Goal: Task Accomplishment & Management: Use online tool/utility

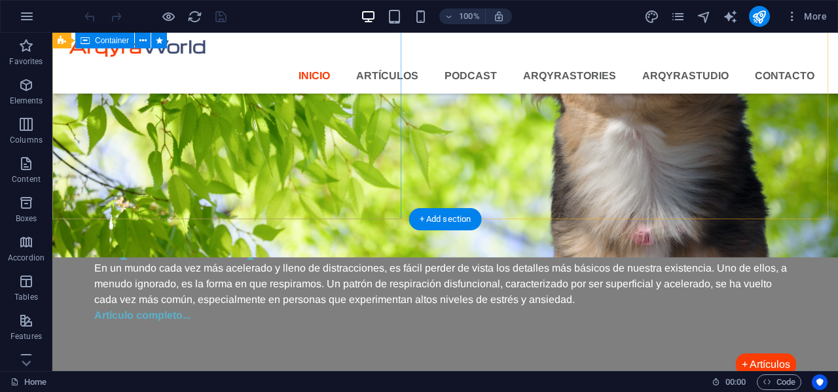
scroll to position [1127, 0]
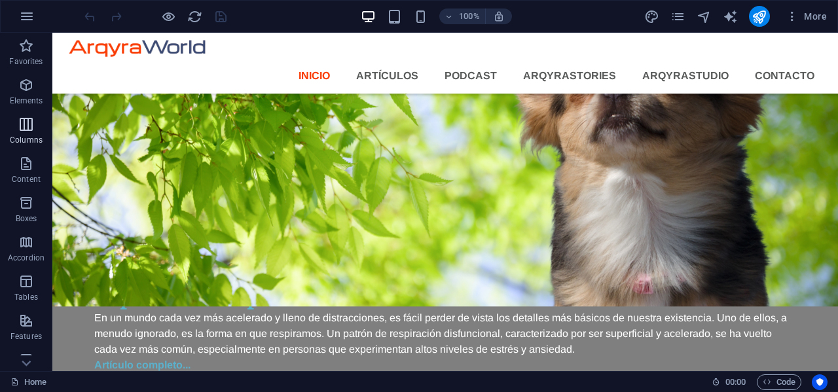
click at [31, 129] on icon "button" at bounding box center [26, 125] width 16 height 16
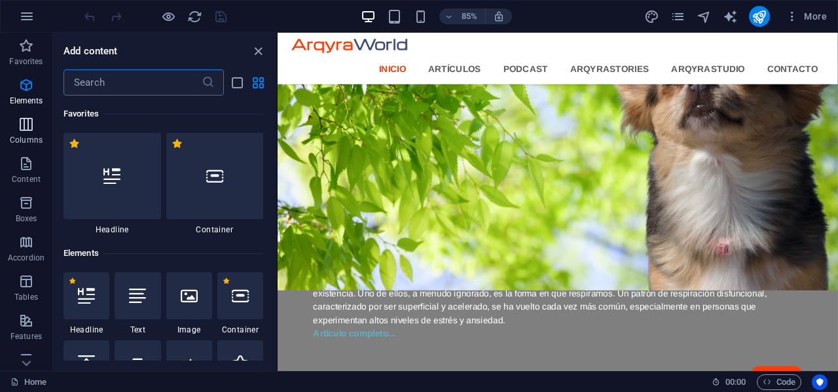
scroll to position [648, 0]
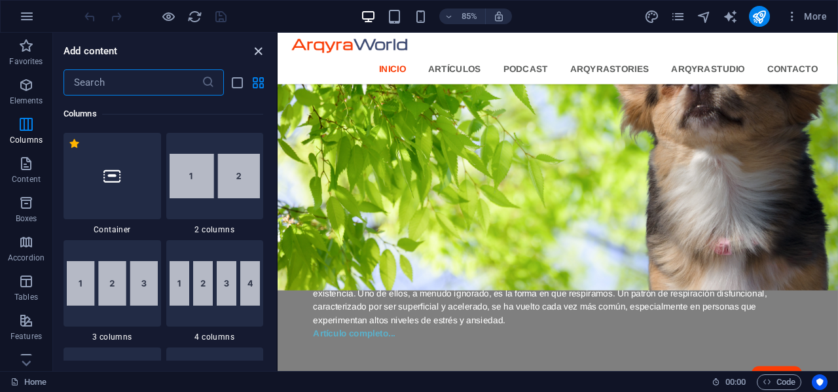
click at [252, 54] on icon "close panel" at bounding box center [258, 51] width 15 height 15
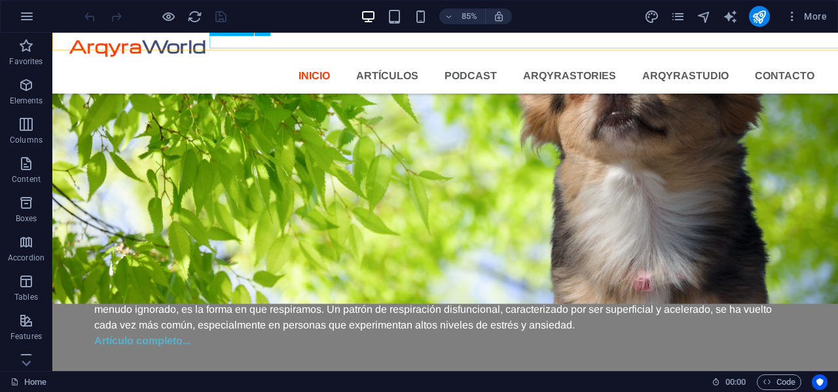
scroll to position [1170, 0]
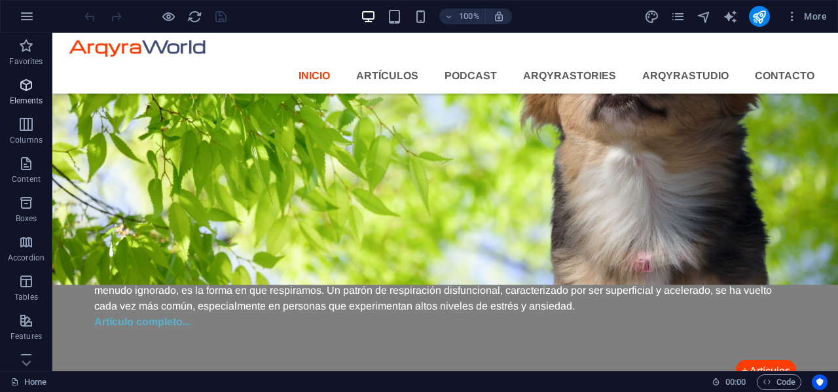
click at [29, 82] on icon "button" at bounding box center [26, 85] width 16 height 16
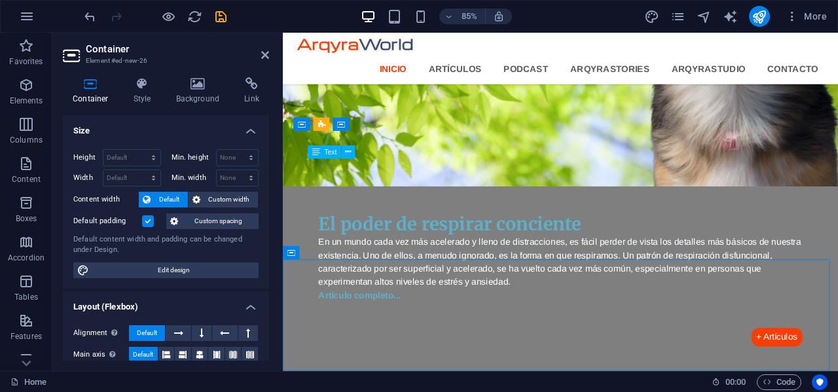
scroll to position [1704, 0]
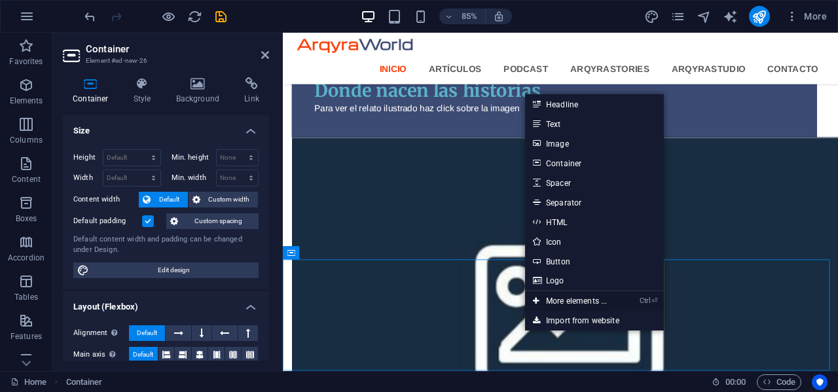
click at [564, 298] on link "Ctrl ⏎ More elements ..." at bounding box center [570, 301] width 90 height 20
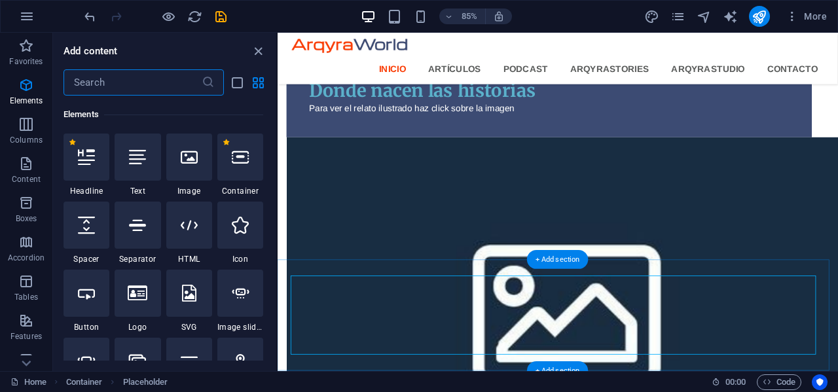
scroll to position [139, 0]
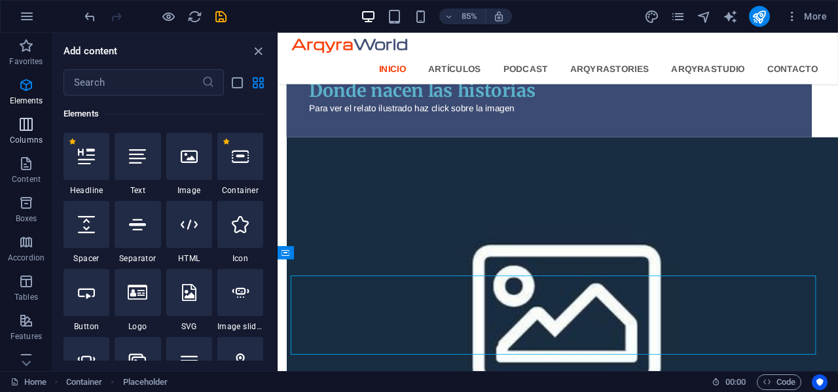
click at [23, 125] on icon "button" at bounding box center [26, 125] width 16 height 16
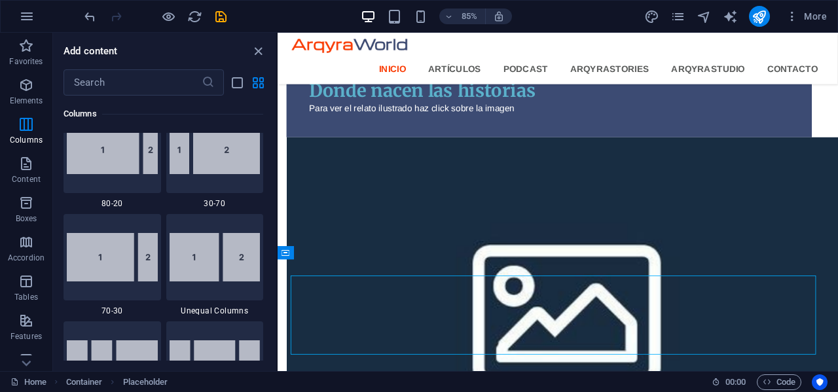
scroll to position [1106, 0]
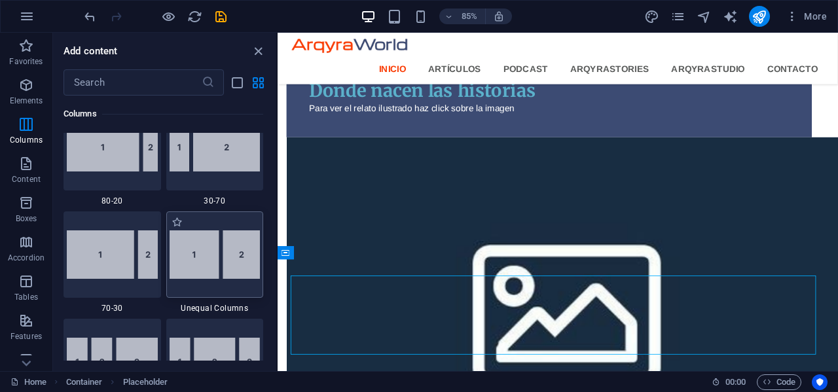
click at [198, 261] on img at bounding box center [215, 254] width 91 height 48
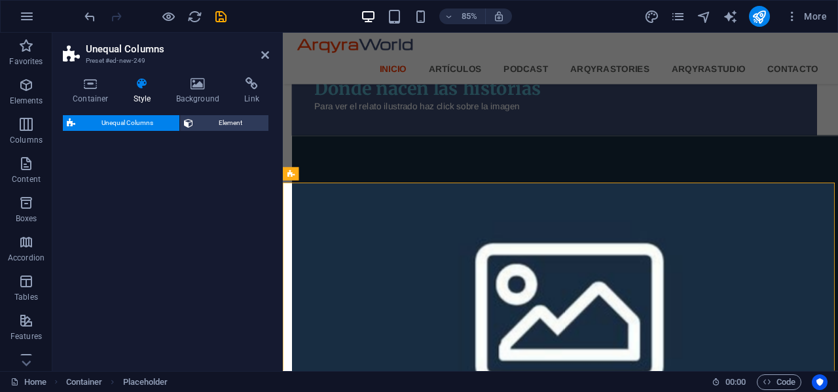
select select "%"
select select "rem"
select select "preset-unequal-columns-v2-default"
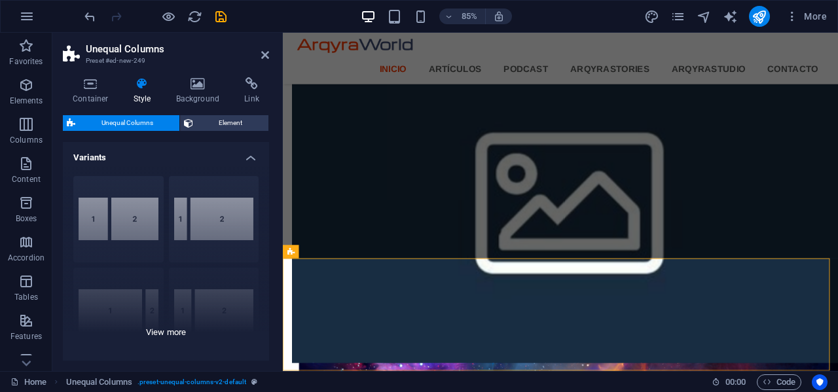
scroll to position [65, 0]
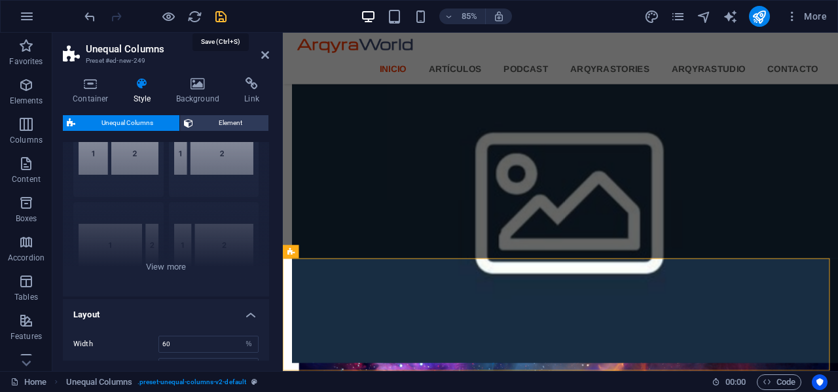
click at [213, 16] on icon "save" at bounding box center [220, 16] width 15 height 15
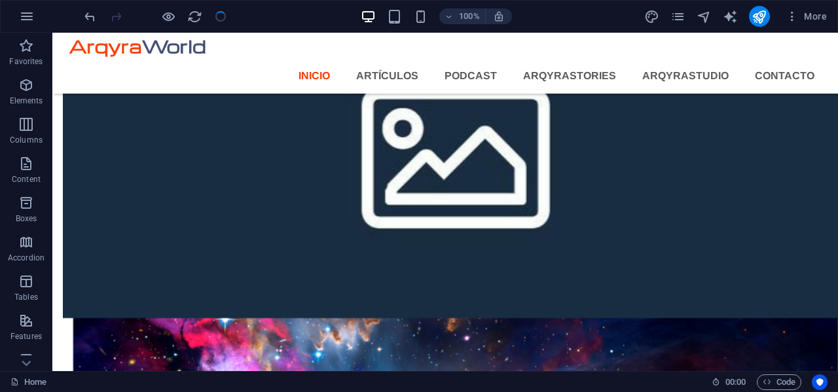
scroll to position [1874, 0]
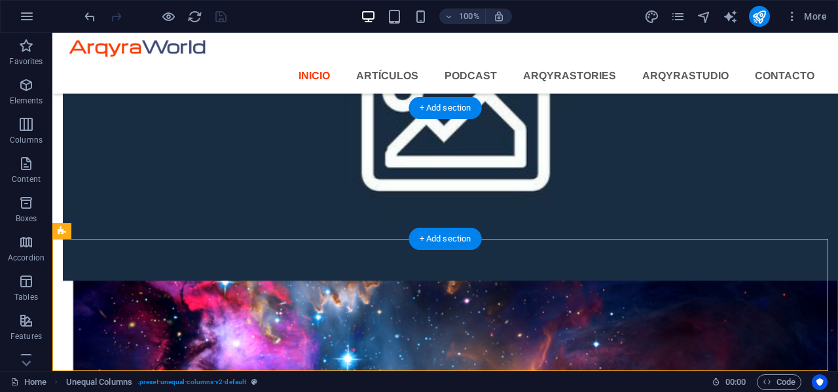
drag, startPoint x: 163, startPoint y: 265, endPoint x: 174, endPoint y: 177, distance: 88.4
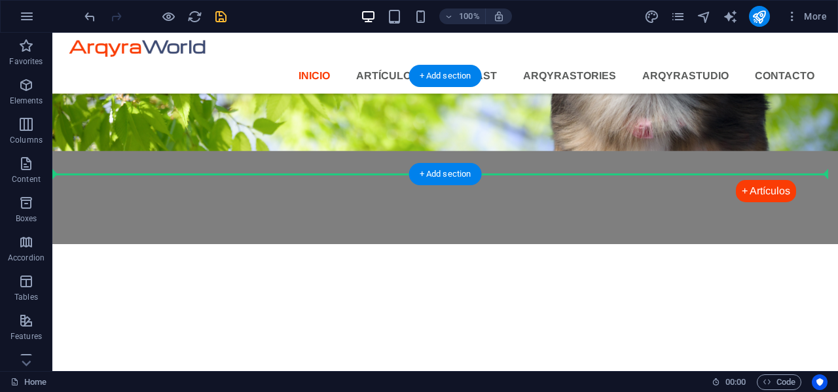
scroll to position [1219, 0]
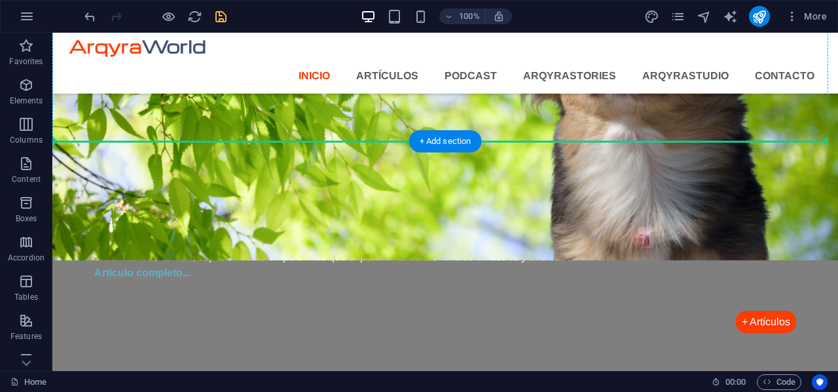
drag, startPoint x: 146, startPoint y: 266, endPoint x: 122, endPoint y: 136, distance: 132.4
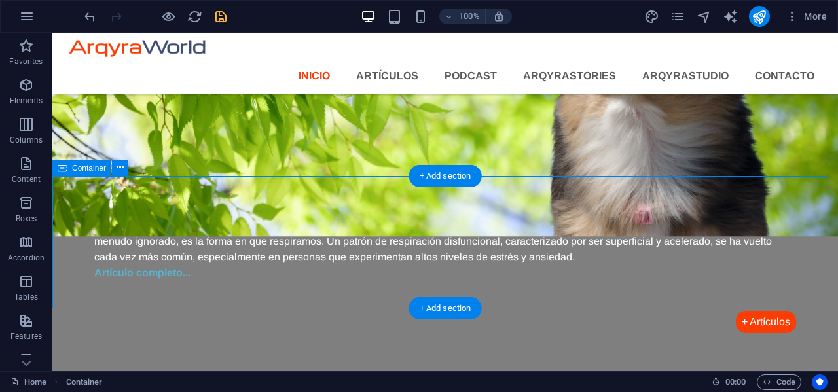
scroll to position [1154, 0]
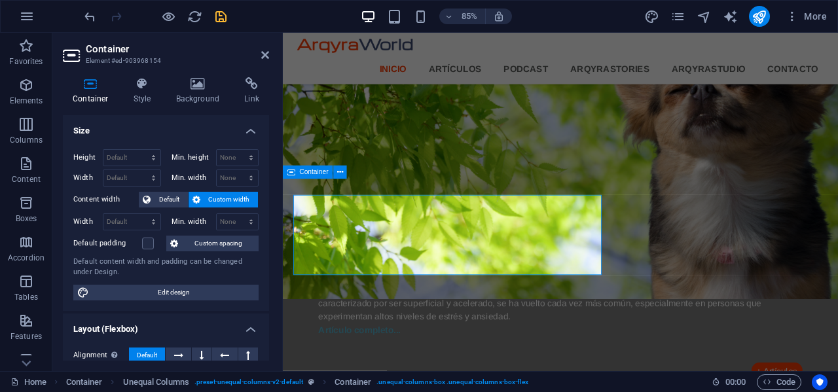
scroll to position [1178, 0]
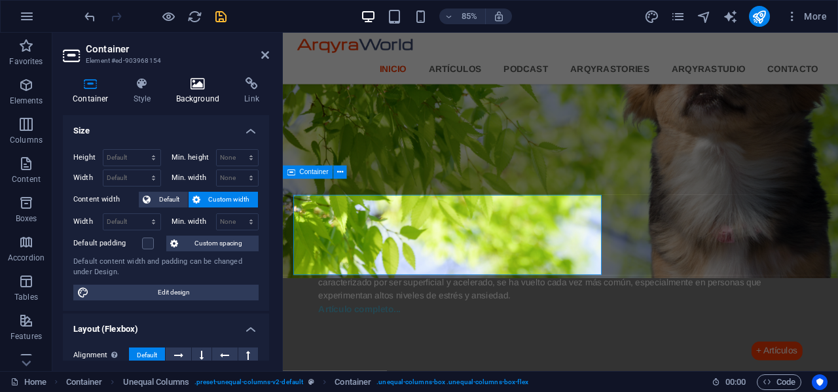
click at [194, 86] on icon at bounding box center [198, 83] width 64 height 13
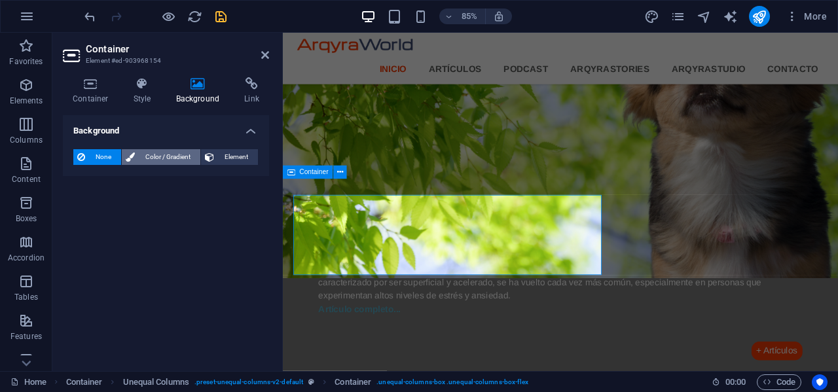
click at [170, 156] on span "Color / Gradient" at bounding box center [168, 157] width 58 height 16
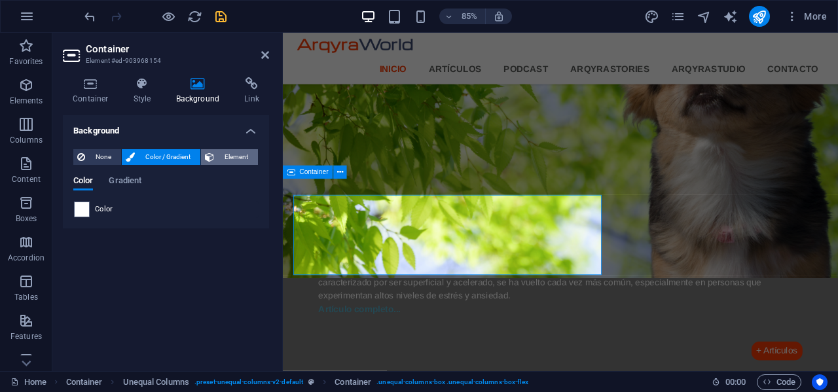
click at [235, 152] on span "Element" at bounding box center [236, 157] width 36 height 16
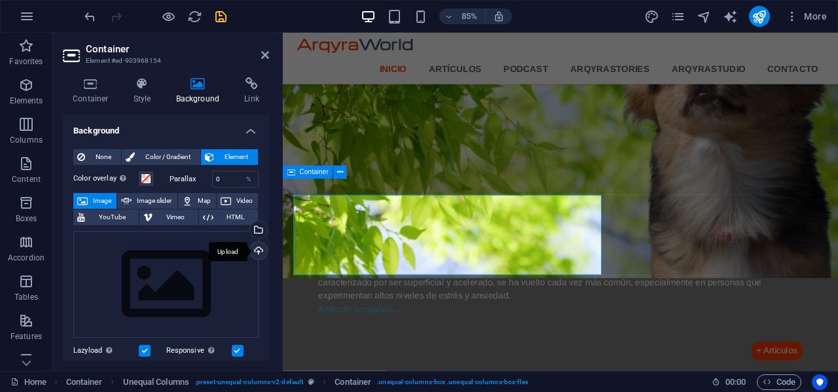
click at [261, 251] on div "Upload" at bounding box center [257, 252] width 20 height 20
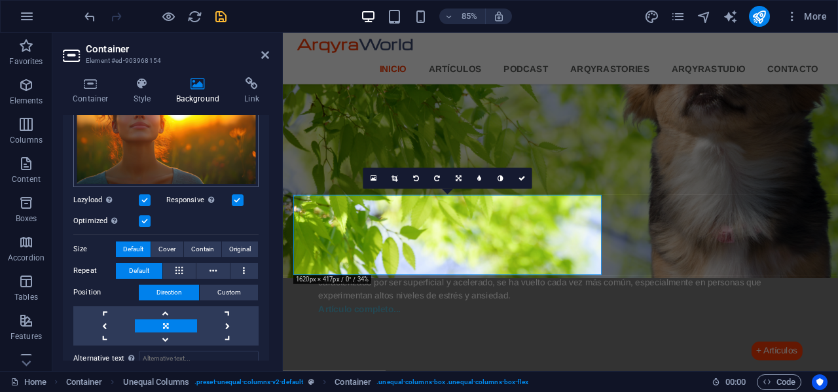
scroll to position [65, 0]
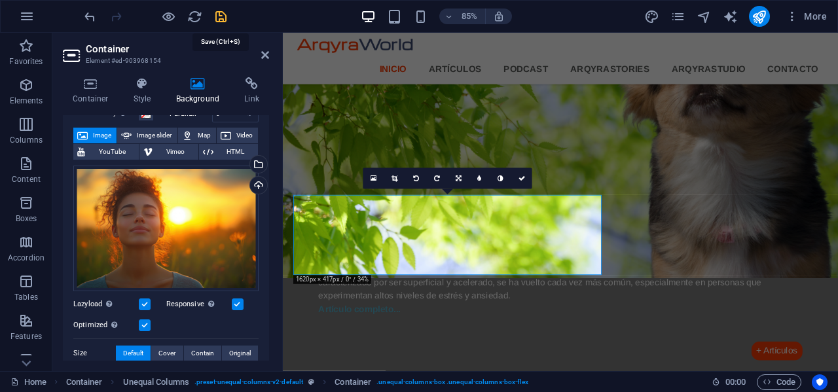
click at [219, 14] on icon "save" at bounding box center [220, 16] width 15 height 15
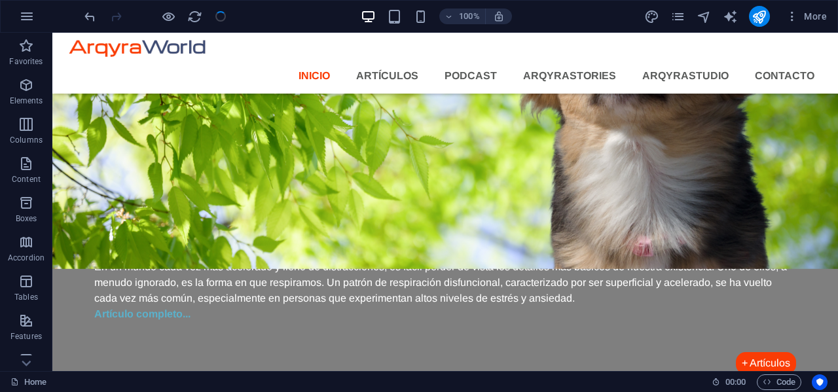
scroll to position [1154, 0]
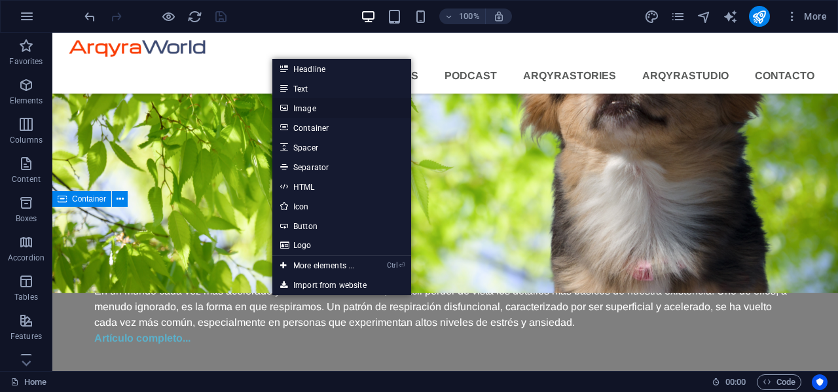
click at [306, 112] on link "Image" at bounding box center [341, 108] width 139 height 20
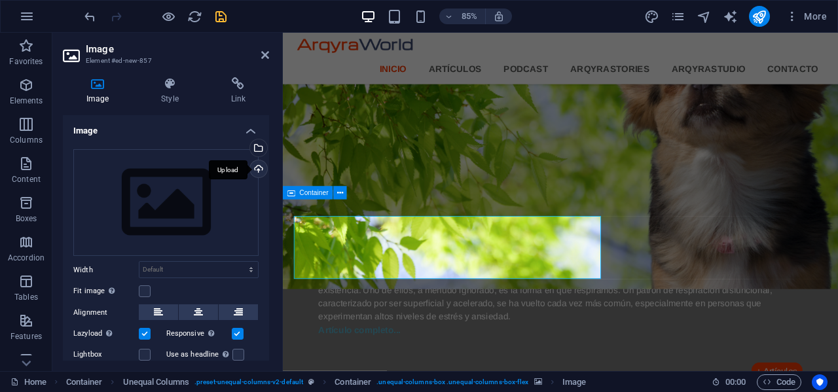
click at [261, 167] on div "Upload" at bounding box center [257, 170] width 20 height 20
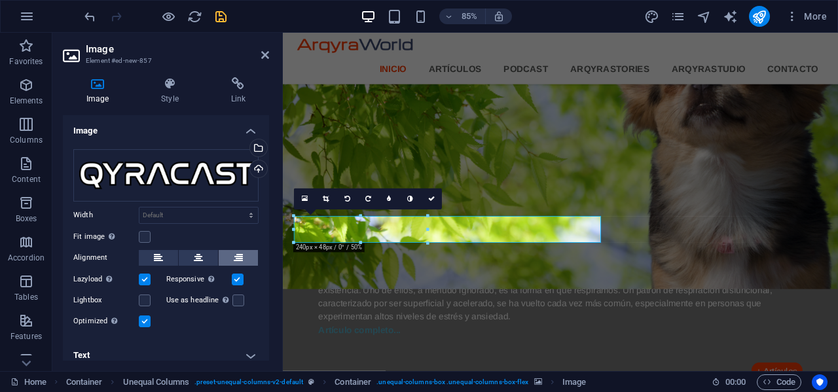
click at [238, 261] on icon at bounding box center [238, 258] width 9 height 16
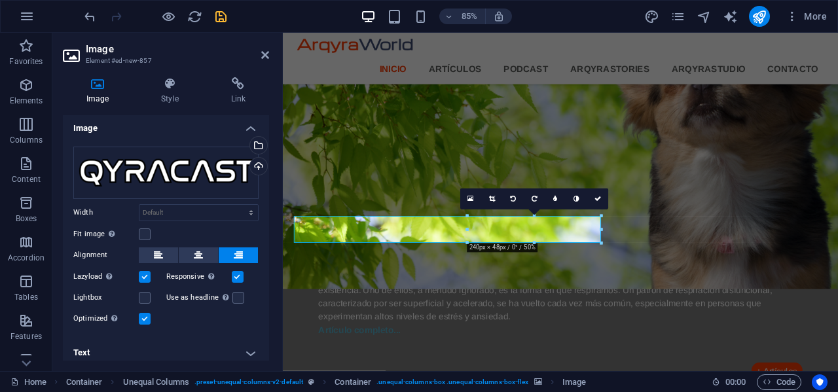
scroll to position [0, 0]
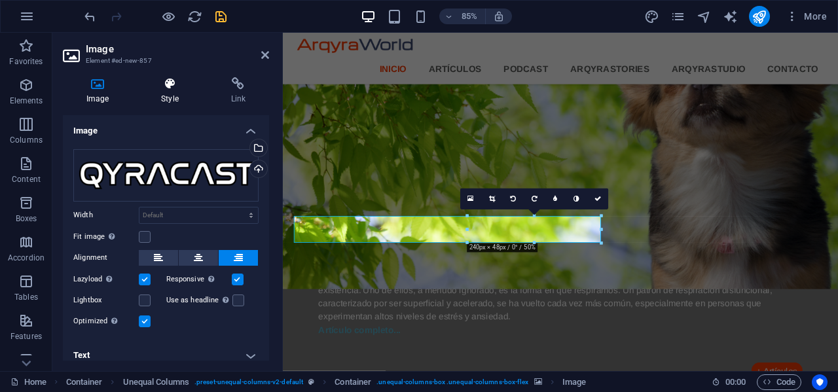
click at [177, 103] on h4 "Style" at bounding box center [171, 90] width 69 height 27
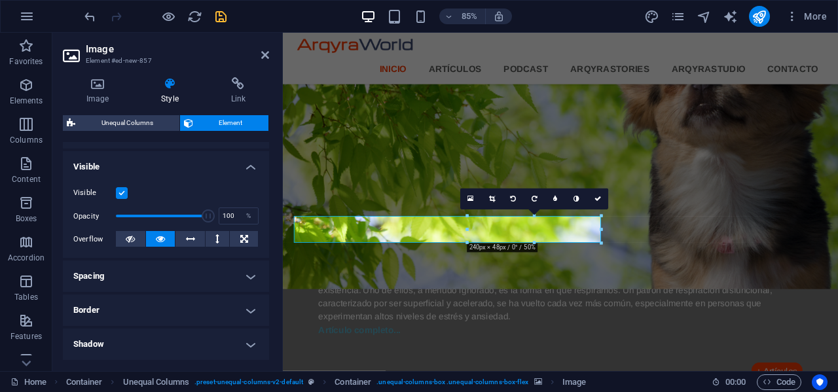
scroll to position [196, 0]
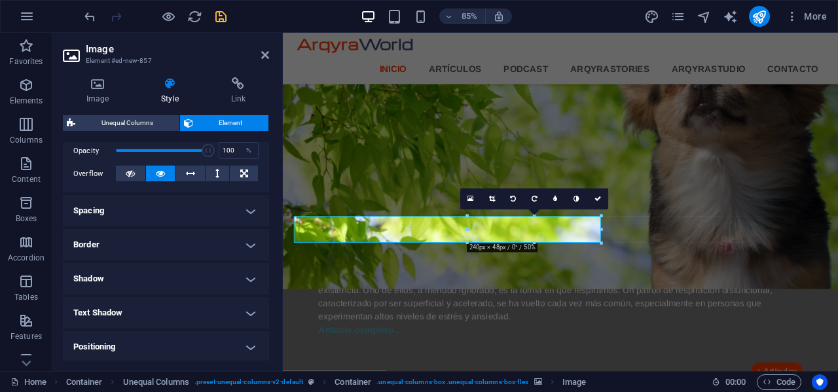
click at [200, 206] on h4 "Spacing" at bounding box center [166, 210] width 206 height 31
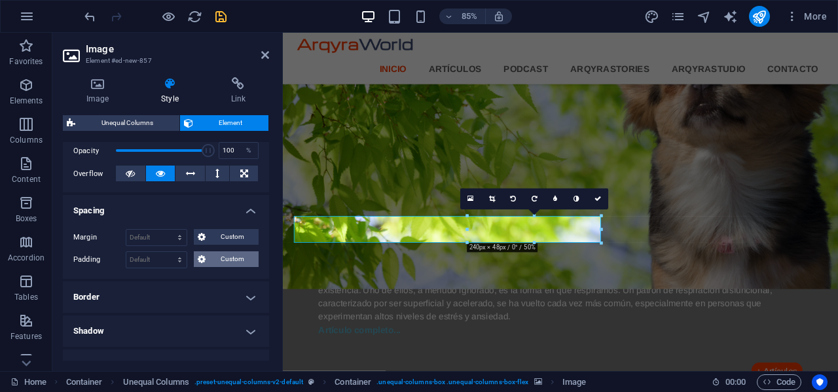
click at [225, 255] on span "Custom" at bounding box center [231, 259] width 45 height 16
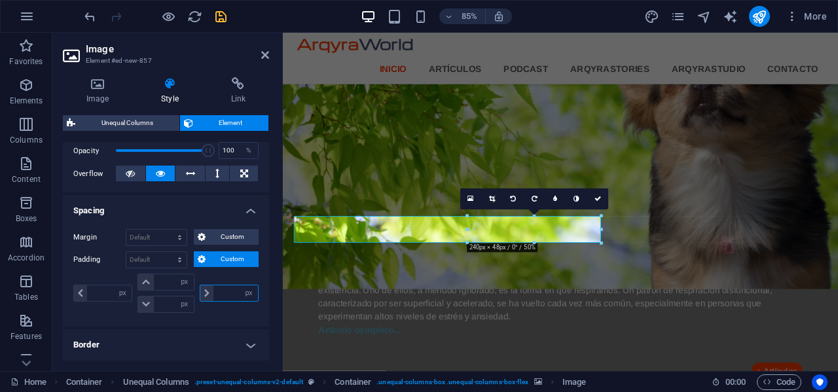
click at [230, 298] on input "number" at bounding box center [235, 293] width 45 height 16
type input "10"
type input "0"
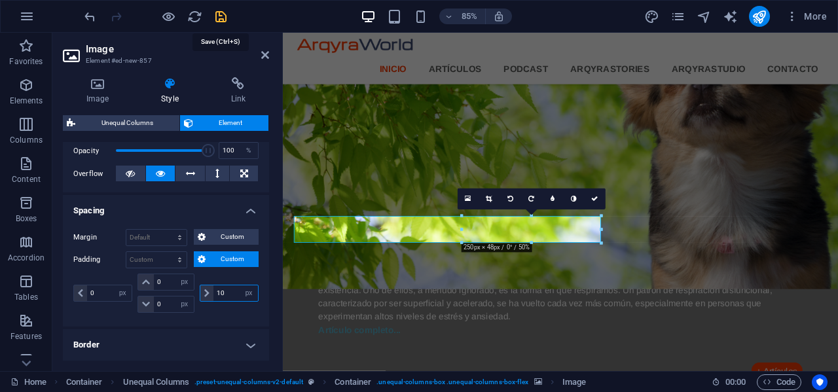
type input "10"
click at [221, 14] on icon "save" at bounding box center [220, 16] width 15 height 15
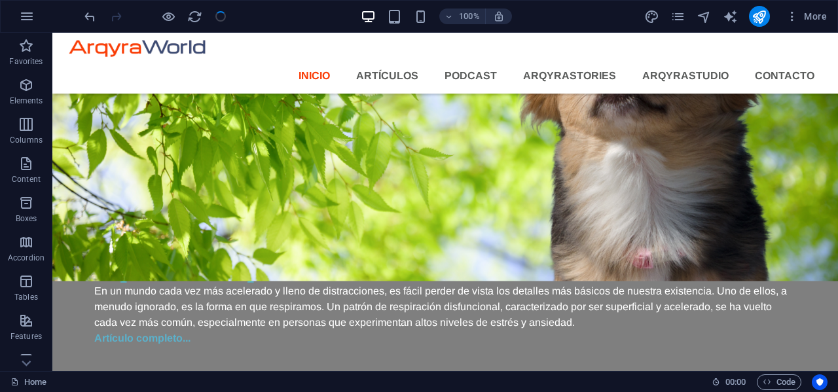
scroll to position [1129, 0]
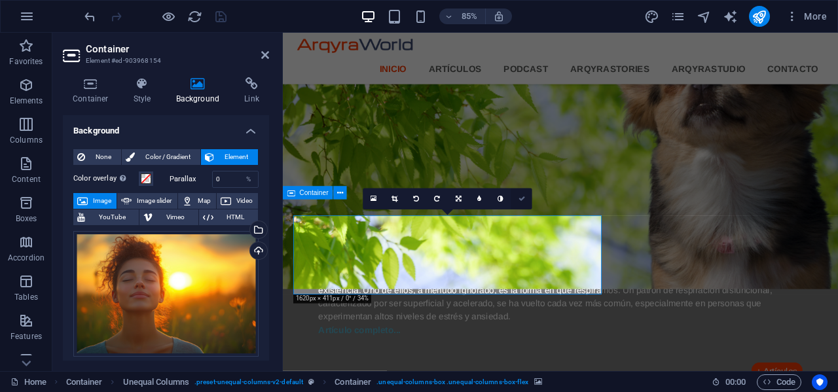
click at [524, 198] on icon at bounding box center [521, 199] width 7 height 7
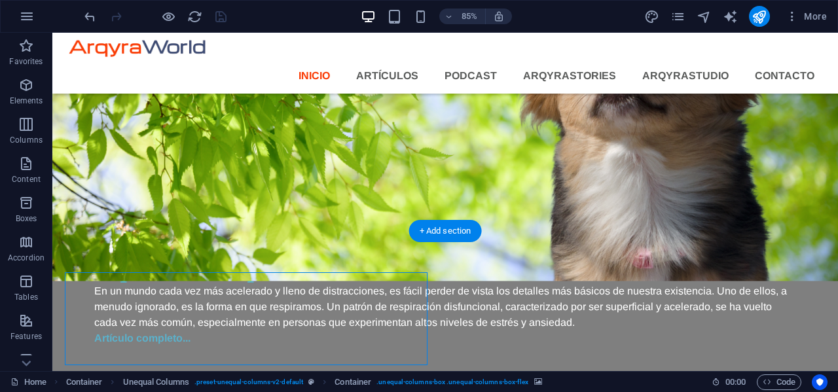
scroll to position [1129, 0]
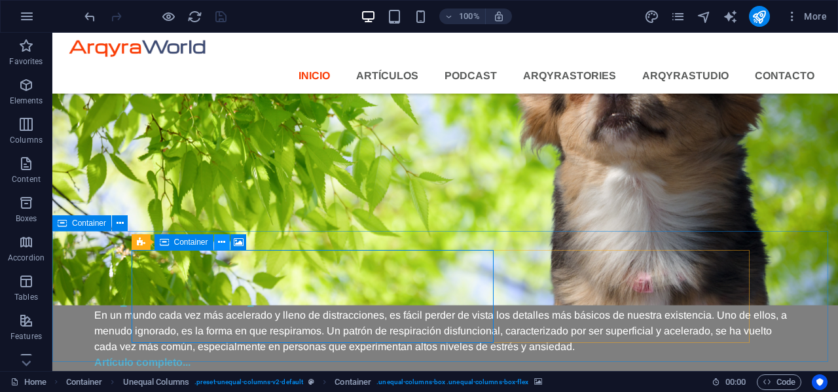
click at [220, 244] on icon at bounding box center [221, 243] width 7 height 14
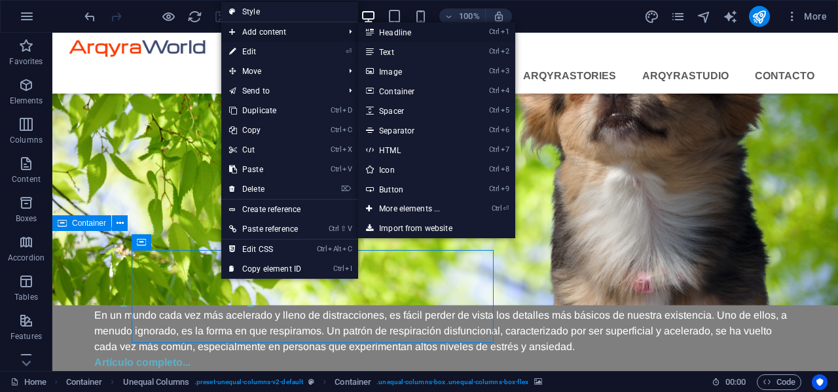
click at [398, 32] on link "Ctrl 1 Headline" at bounding box center [412, 32] width 108 height 20
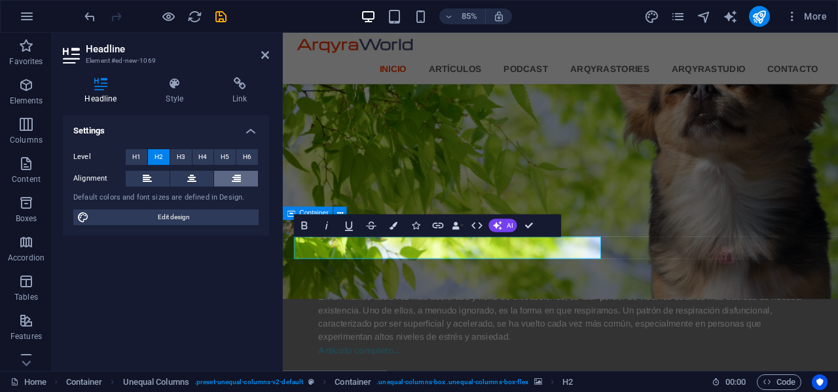
click at [226, 177] on button at bounding box center [236, 179] width 44 height 16
click at [178, 89] on icon at bounding box center [175, 83] width 62 height 13
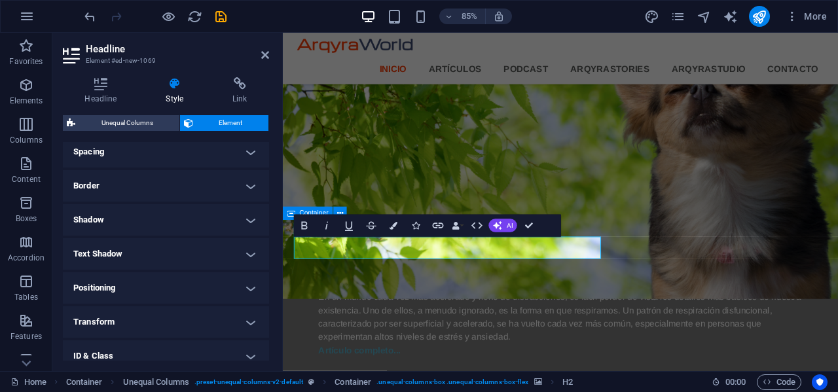
scroll to position [262, 0]
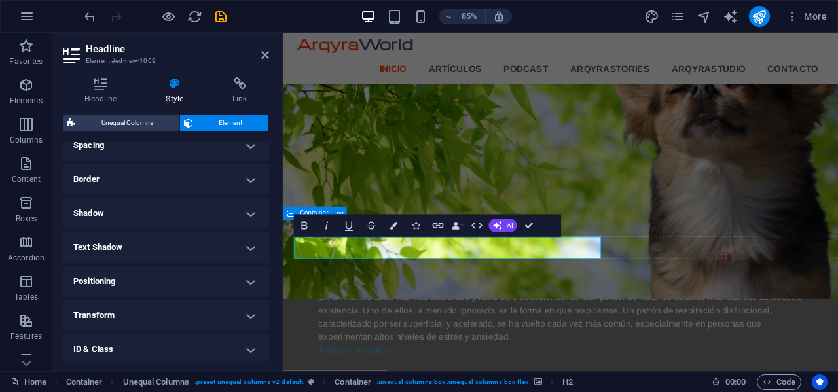
click at [209, 143] on h4 "Spacing" at bounding box center [166, 145] width 206 height 31
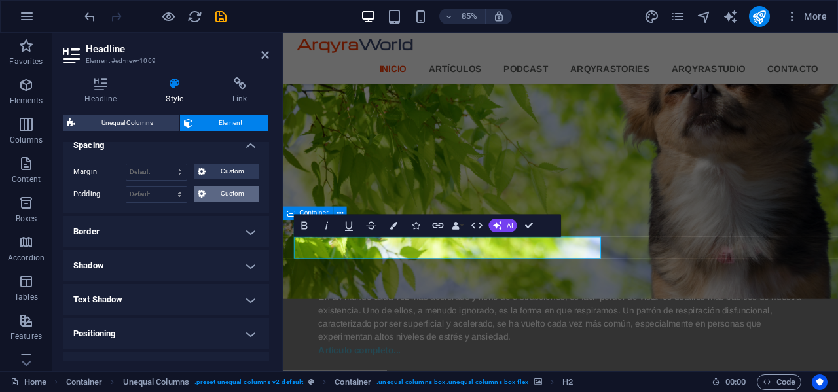
click at [230, 188] on span "Custom" at bounding box center [231, 194] width 45 height 16
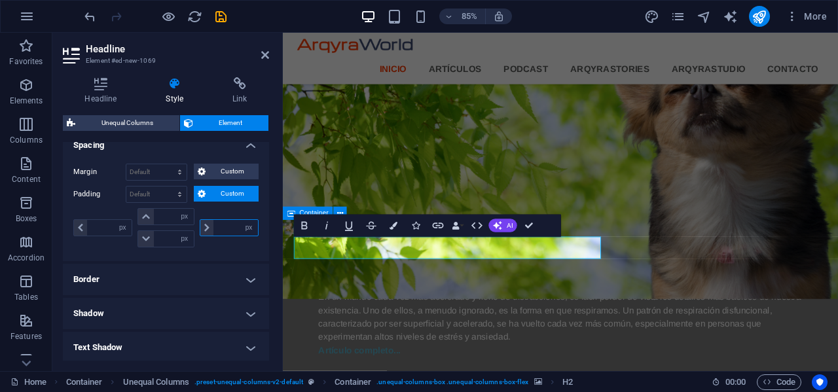
click at [226, 230] on input "number" at bounding box center [235, 228] width 45 height 16
type input "10"
type input "0"
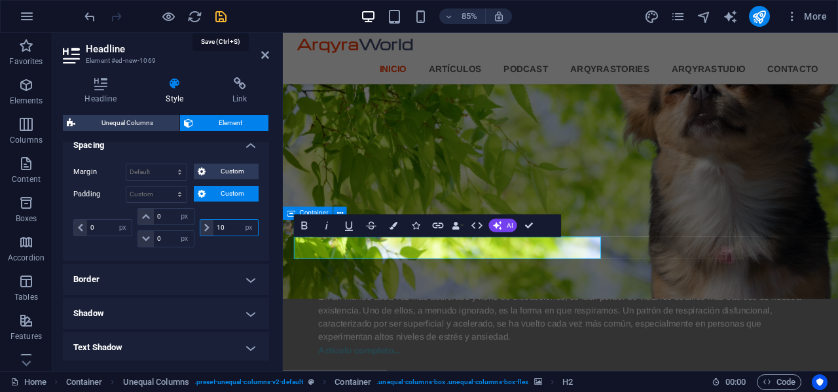
type input "10"
click at [223, 13] on icon "save" at bounding box center [220, 16] width 15 height 15
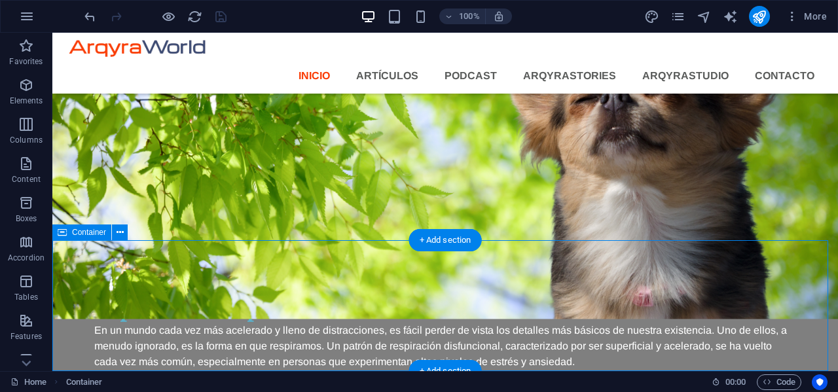
scroll to position [1144, 0]
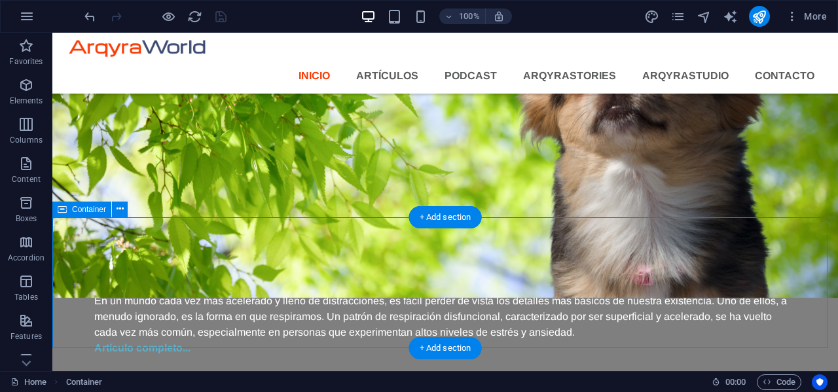
drag, startPoint x: 253, startPoint y: 299, endPoint x: 357, endPoint y: 295, distance: 104.8
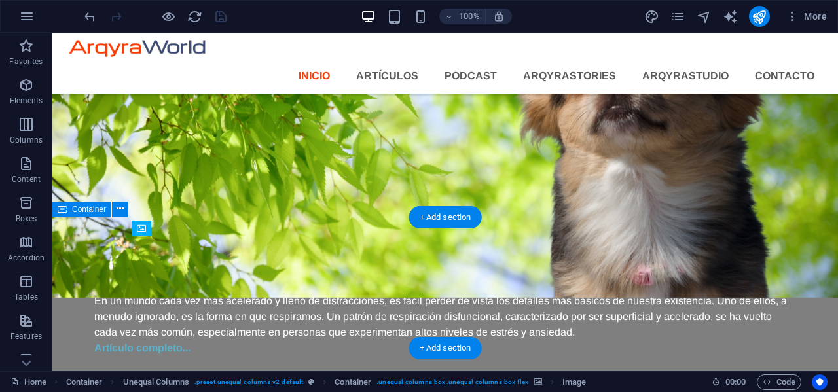
drag, startPoint x: 213, startPoint y: 289, endPoint x: 170, endPoint y: 245, distance: 61.6
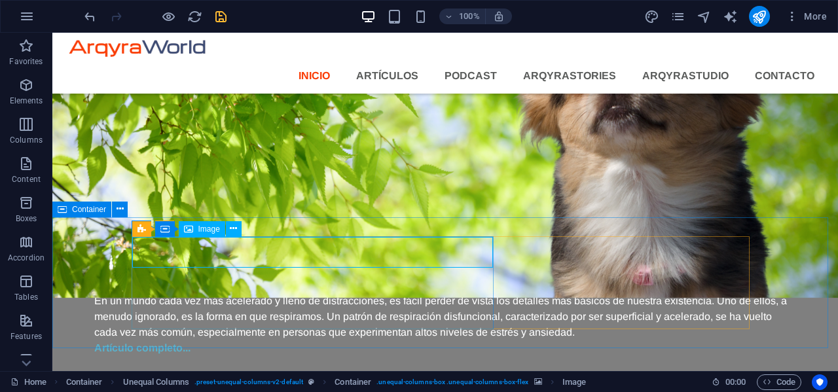
click at [216, 227] on span "Image" at bounding box center [209, 229] width 22 height 8
click at [215, 226] on span "Image" at bounding box center [209, 229] width 22 height 8
click at [209, 230] on span "Image" at bounding box center [209, 229] width 22 height 8
select select "px"
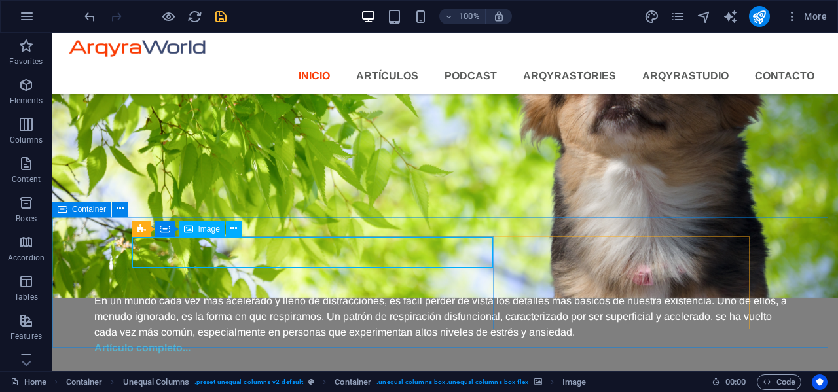
select select "px"
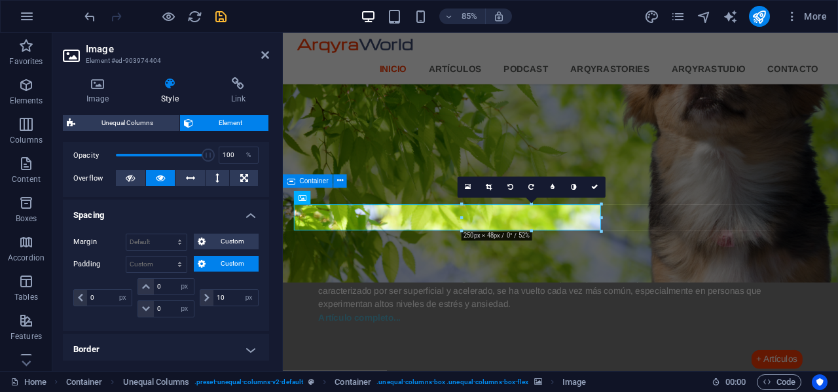
scroll to position [196, 0]
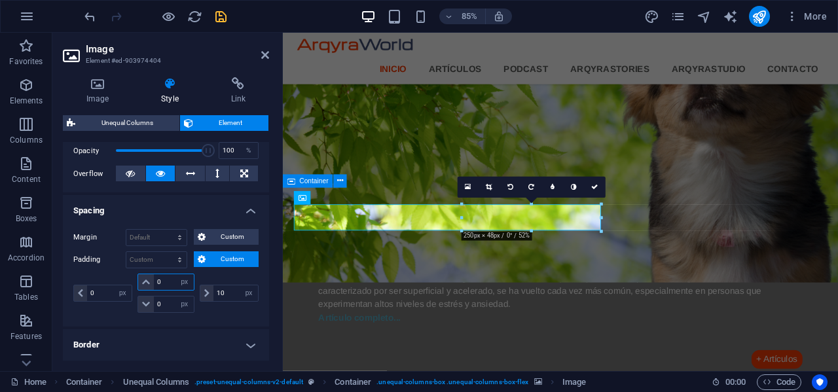
click at [172, 283] on input "0" at bounding box center [173, 282] width 39 height 16
type input "10"
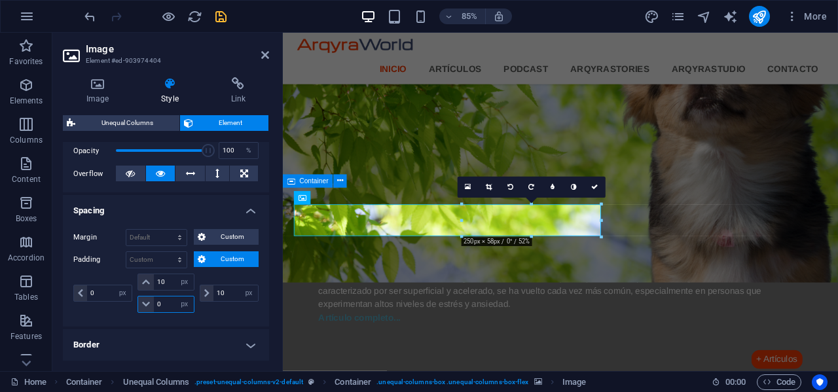
click at [172, 310] on input "0" at bounding box center [173, 305] width 39 height 16
click at [251, 211] on h4 "Spacing" at bounding box center [166, 207] width 206 height 24
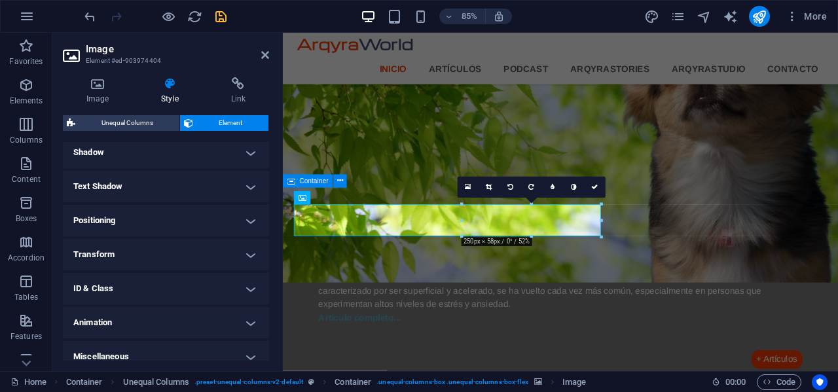
scroll to position [327, 0]
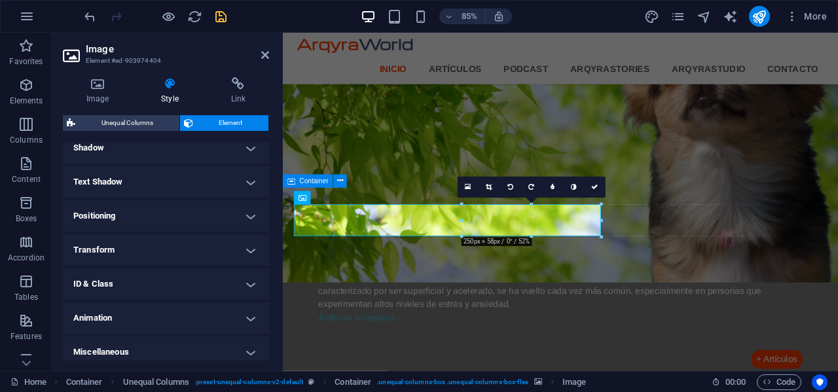
click at [203, 244] on h4 "Transform" at bounding box center [166, 249] width 206 height 31
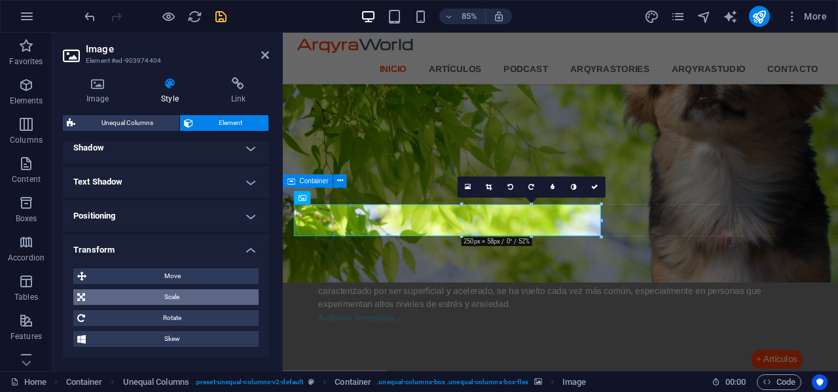
click at [180, 295] on span "Scale" at bounding box center [172, 297] width 166 height 16
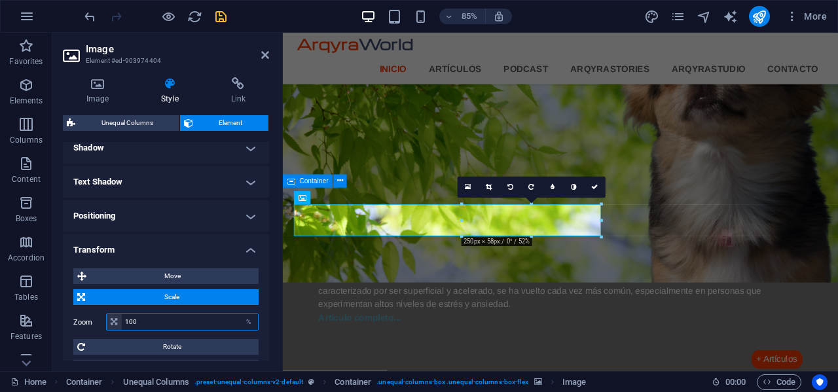
click at [166, 325] on input "100" at bounding box center [190, 322] width 136 height 16
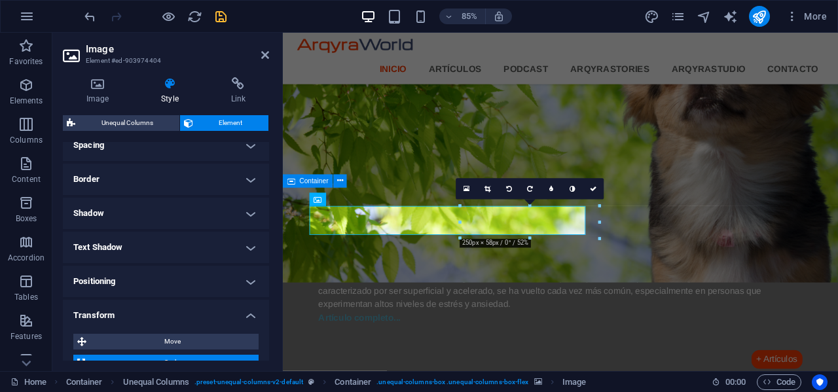
scroll to position [131, 0]
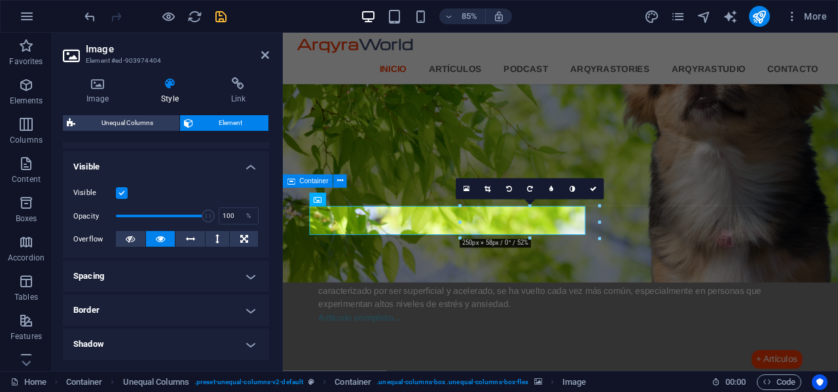
type input "90"
click at [198, 276] on h4 "Spacing" at bounding box center [166, 276] width 206 height 31
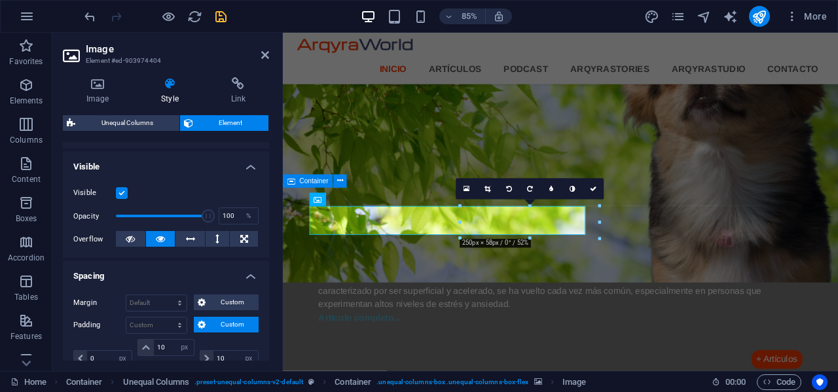
scroll to position [196, 0]
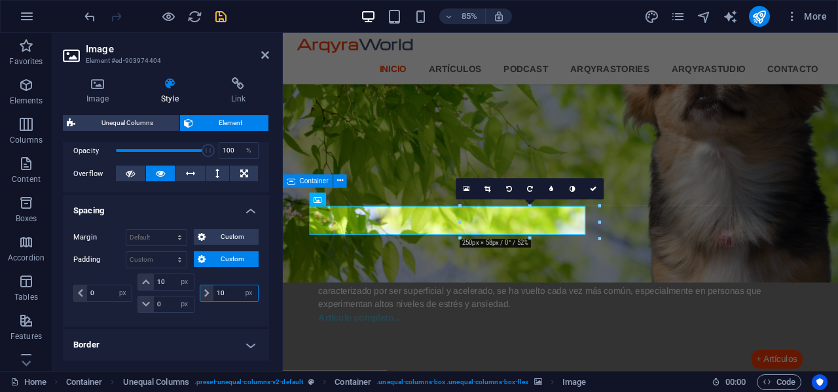
click at [232, 291] on input "10" at bounding box center [235, 293] width 45 height 16
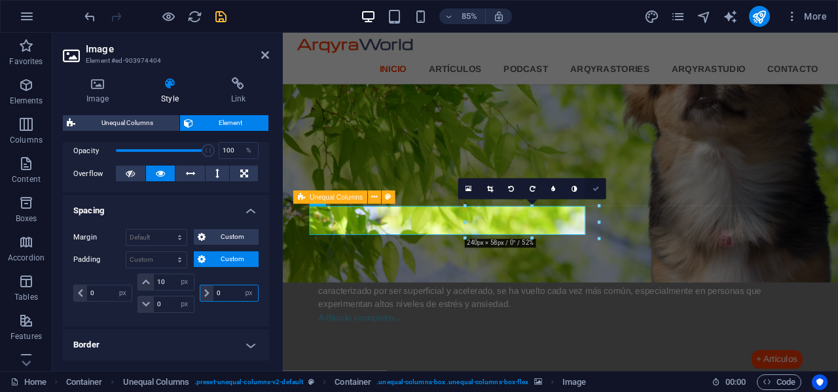
type input "0"
click at [593, 186] on icon at bounding box center [595, 189] width 7 height 7
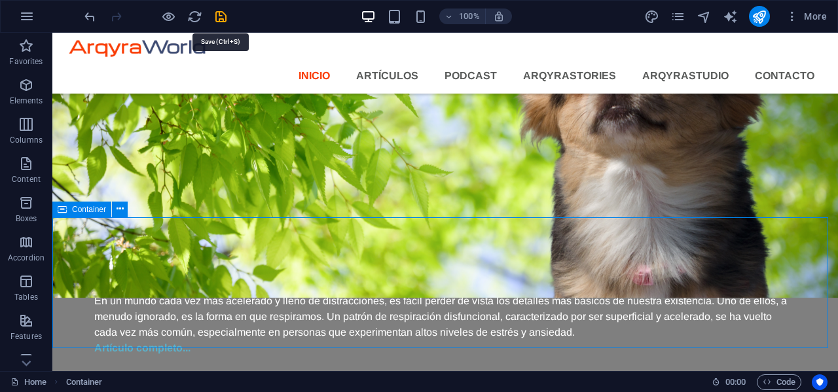
click at [221, 18] on icon "save" at bounding box center [220, 16] width 15 height 15
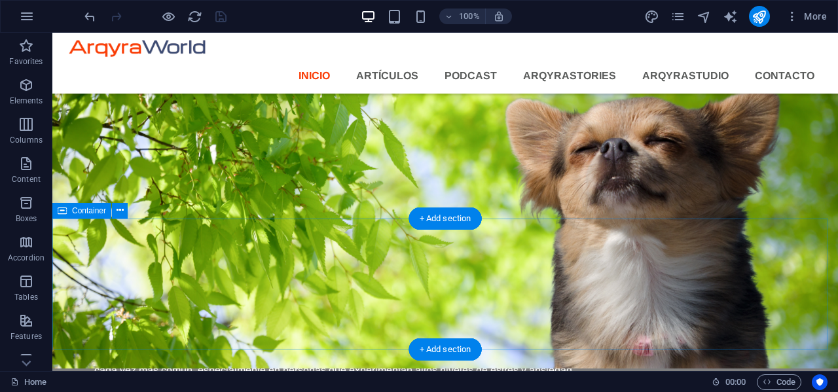
scroll to position [1209, 0]
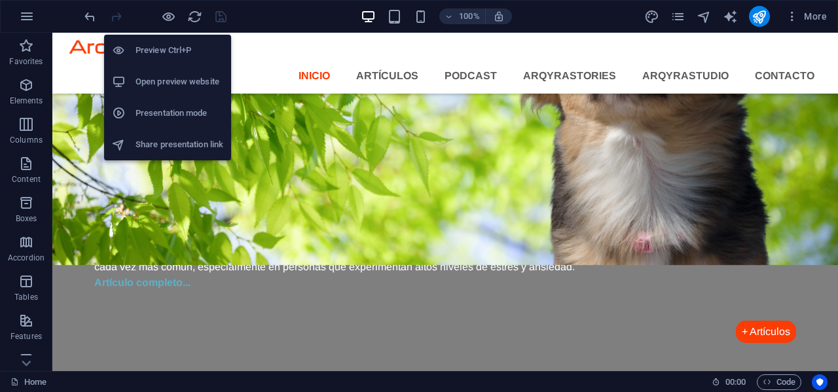
click at [198, 81] on h6 "Open preview website" at bounding box center [180, 82] width 88 height 16
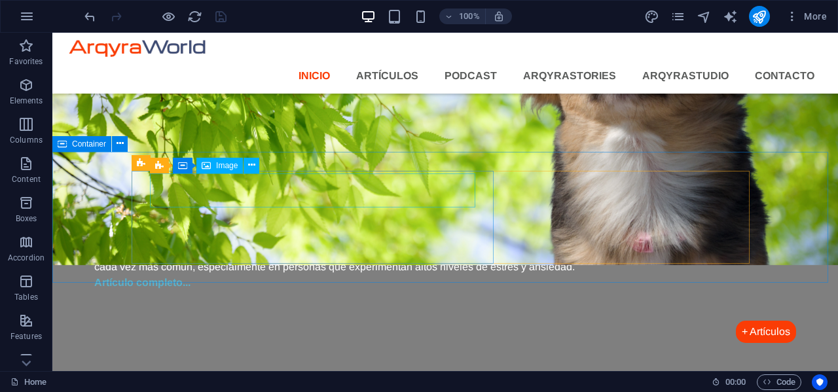
click at [229, 163] on span "Image" at bounding box center [227, 166] width 22 height 8
select select "px"
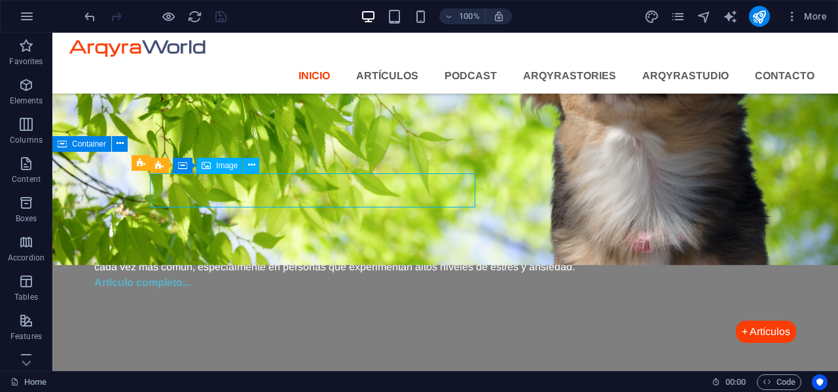
select select "px"
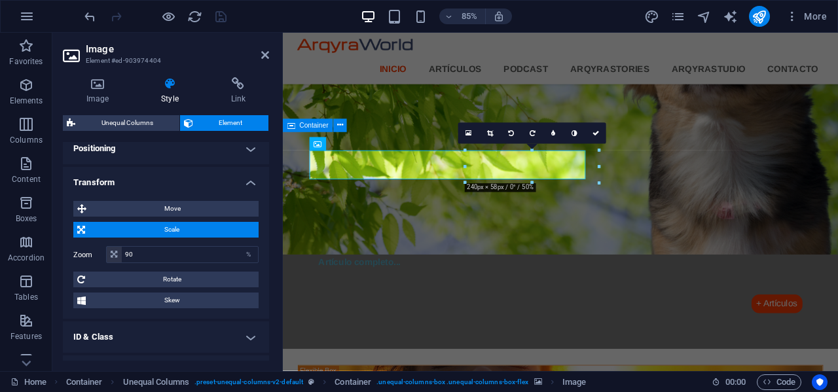
scroll to position [524, 0]
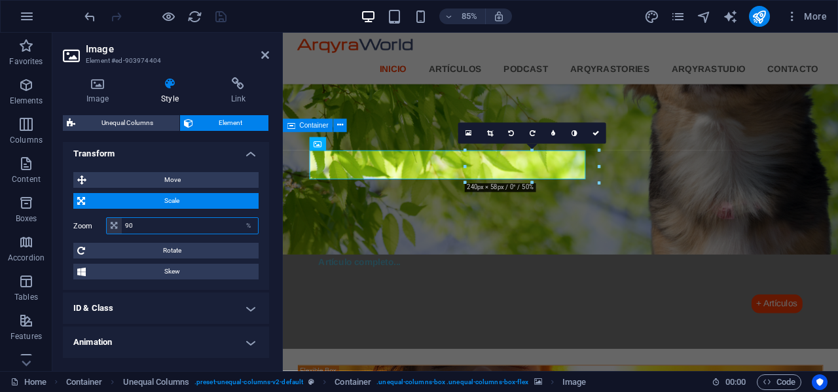
click at [185, 225] on input "90" at bounding box center [190, 226] width 136 height 16
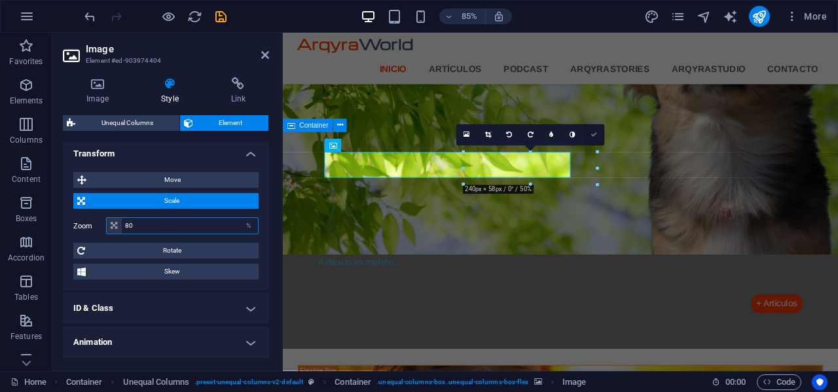
type input "80"
click at [596, 138] on link at bounding box center [593, 134] width 21 height 21
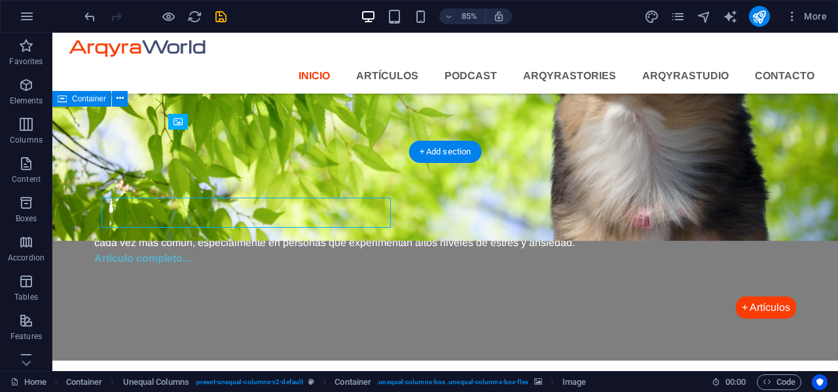
scroll to position [1209, 0]
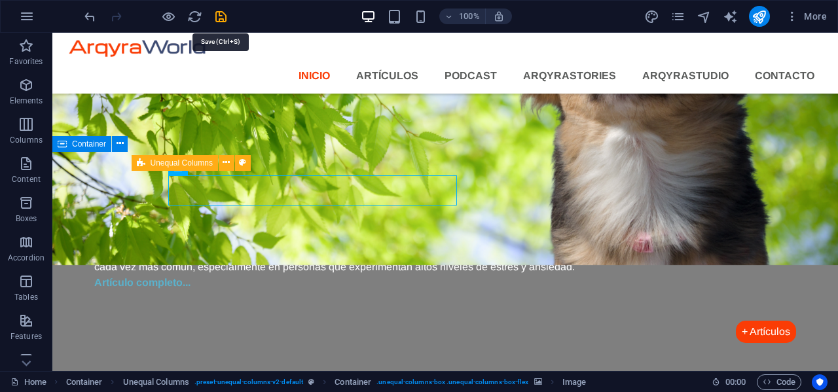
click at [221, 12] on icon "save" at bounding box center [220, 16] width 15 height 15
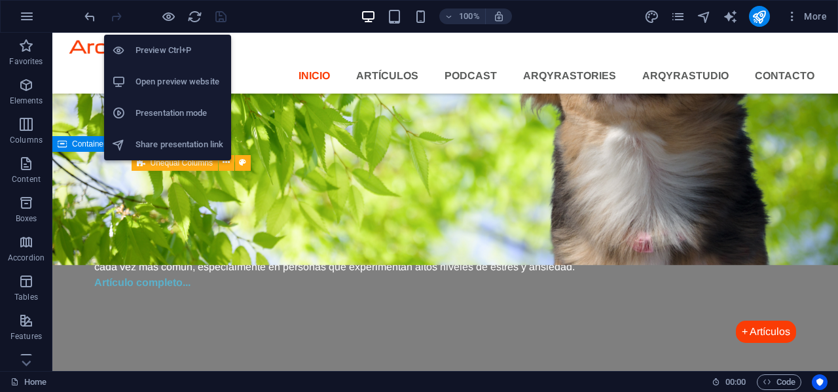
click at [170, 76] on h6 "Open preview website" at bounding box center [180, 82] width 88 height 16
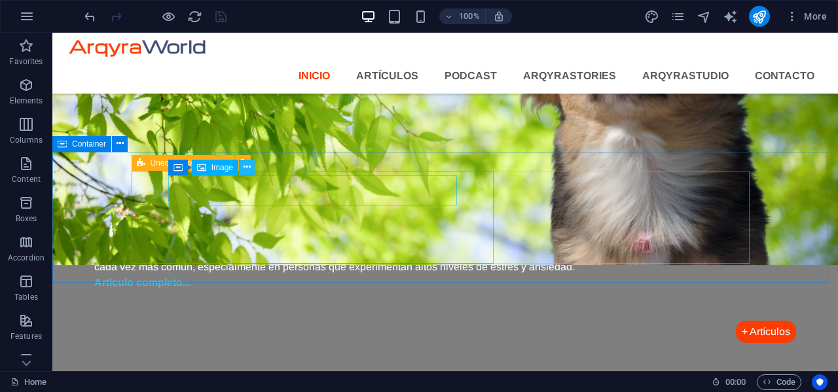
click at [248, 166] on icon at bounding box center [247, 167] width 7 height 14
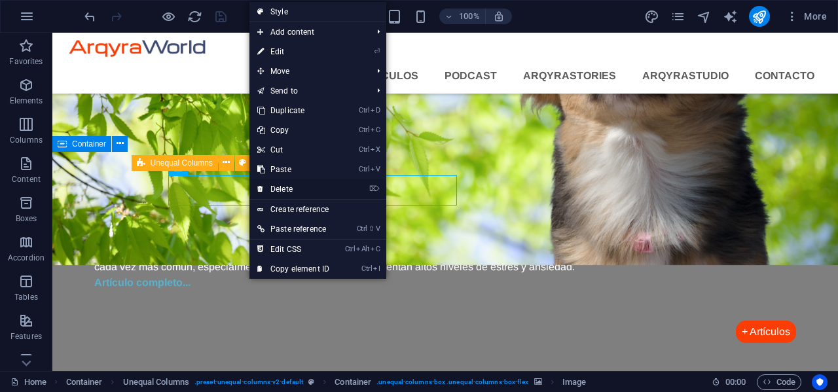
click at [276, 192] on link "⌦ Delete" at bounding box center [293, 189] width 88 height 20
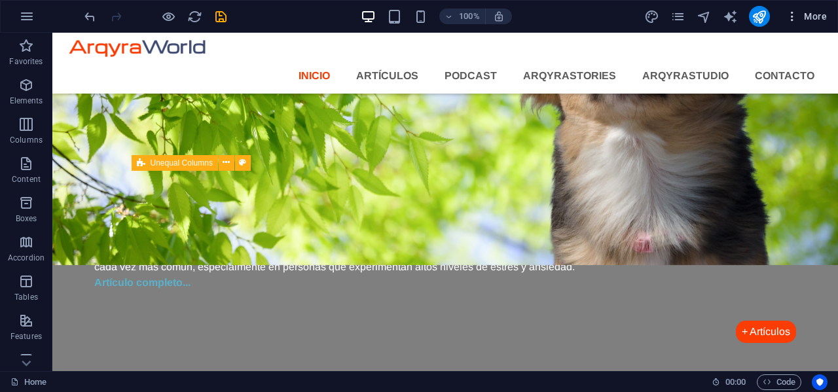
click at [795, 20] on icon "button" at bounding box center [792, 16] width 13 height 13
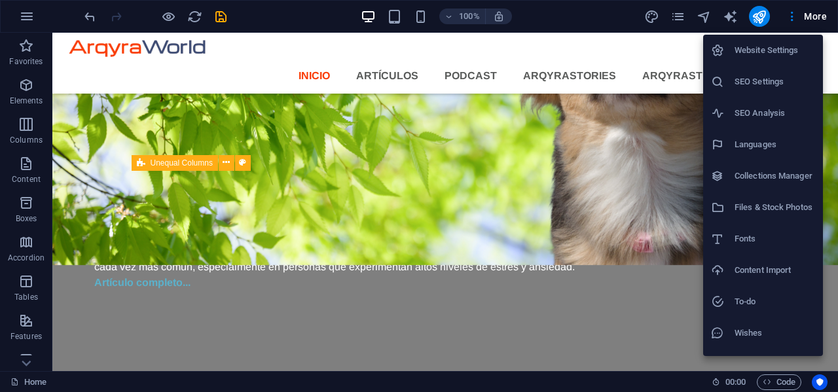
click at [767, 215] on li "Files & Stock Photos" at bounding box center [763, 207] width 120 height 31
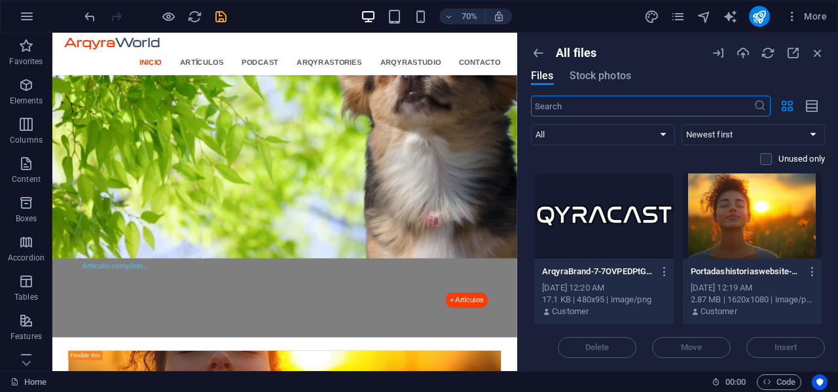
scroll to position [1233, 0]
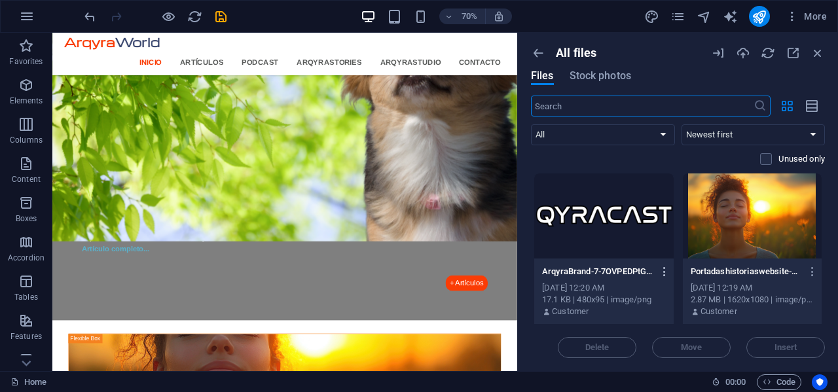
click at [661, 272] on icon "button" at bounding box center [665, 272] width 12 height 12
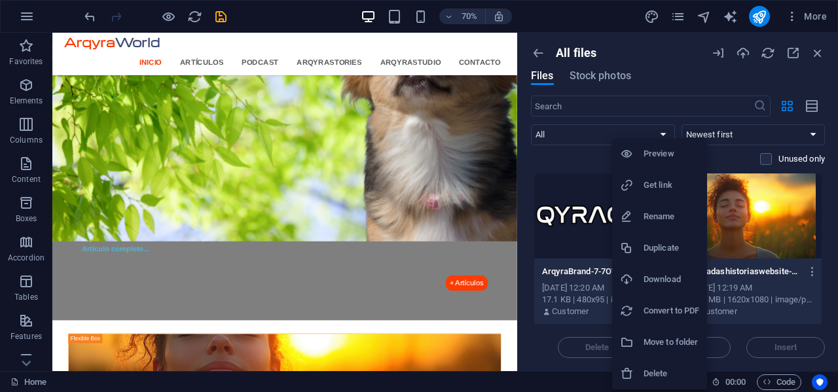
click at [651, 373] on h6 "Delete" at bounding box center [672, 374] width 56 height 16
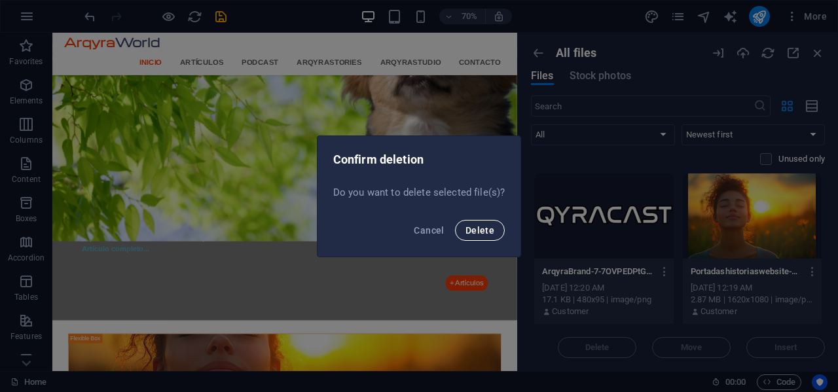
click at [486, 230] on span "Delete" at bounding box center [479, 230] width 29 height 10
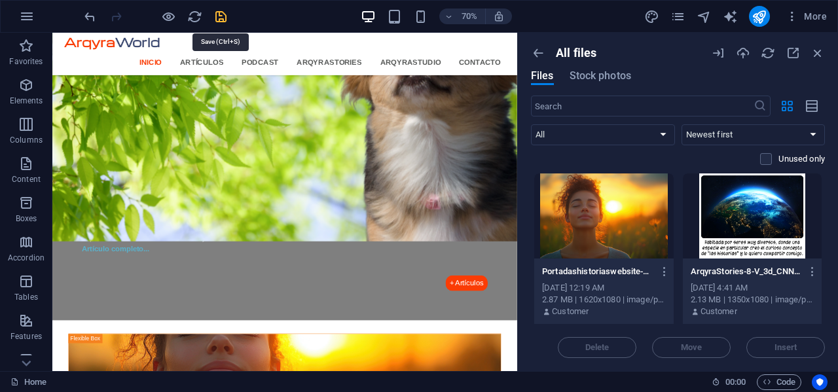
click at [219, 17] on icon "save" at bounding box center [220, 16] width 15 height 15
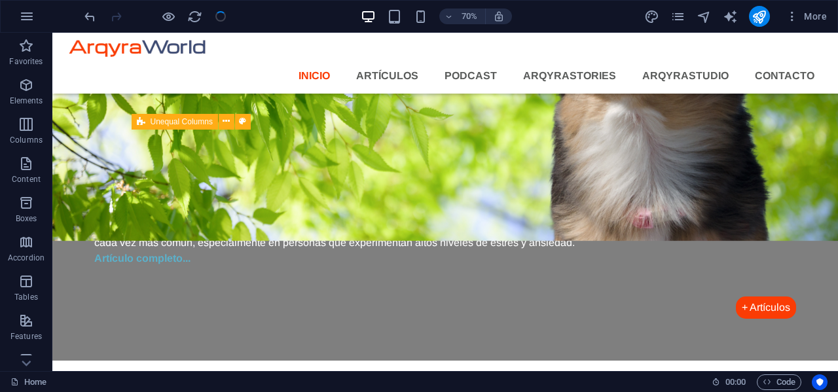
scroll to position [1209, 0]
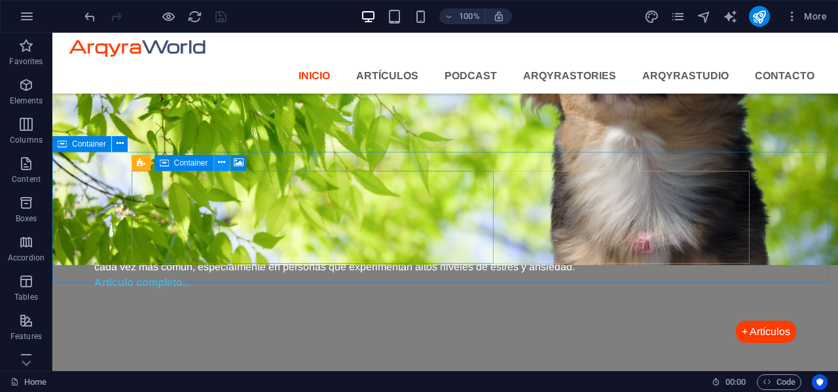
click at [223, 168] on icon at bounding box center [221, 163] width 7 height 14
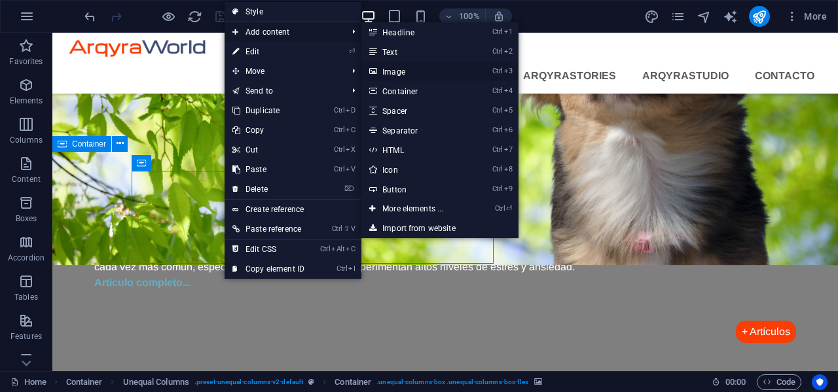
click at [391, 75] on link "Ctrl 3 Image" at bounding box center [415, 72] width 108 height 20
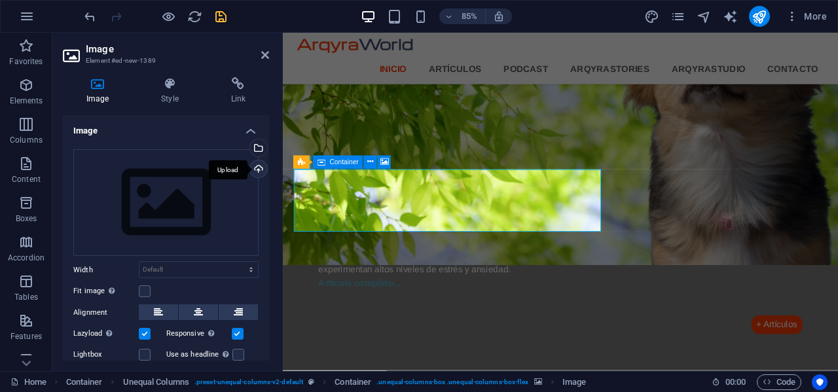
click at [257, 164] on div "Upload" at bounding box center [257, 170] width 20 height 20
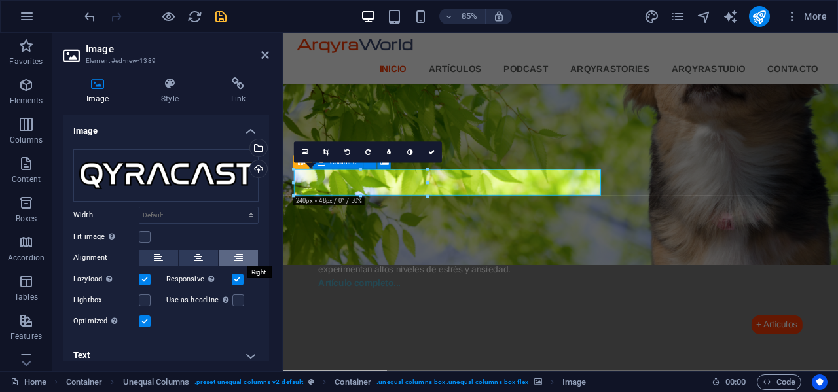
click at [239, 261] on icon at bounding box center [238, 258] width 9 height 16
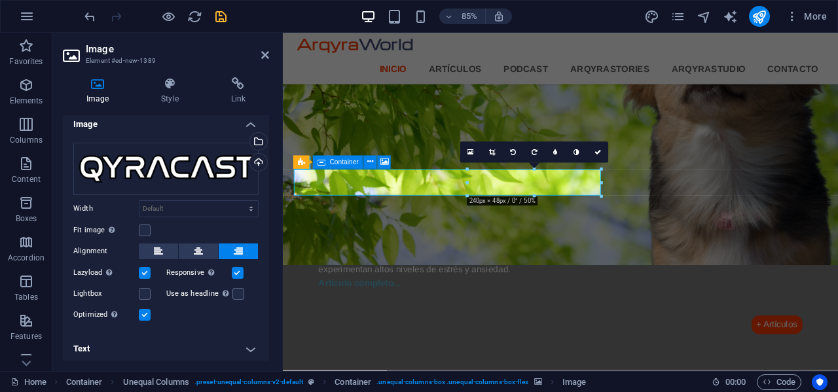
scroll to position [10, 0]
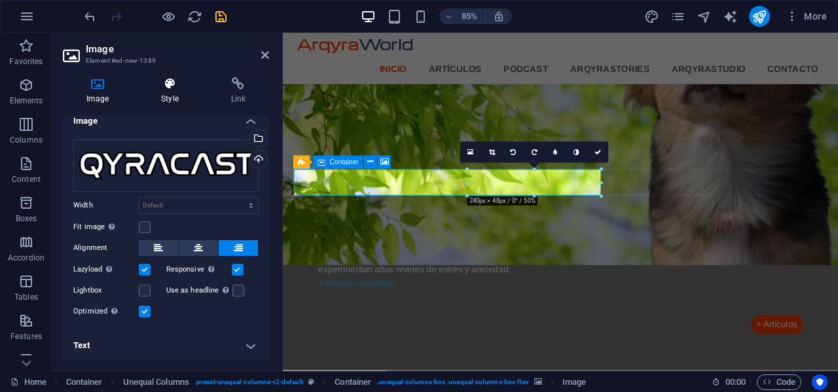
click at [170, 86] on icon at bounding box center [169, 83] width 64 height 13
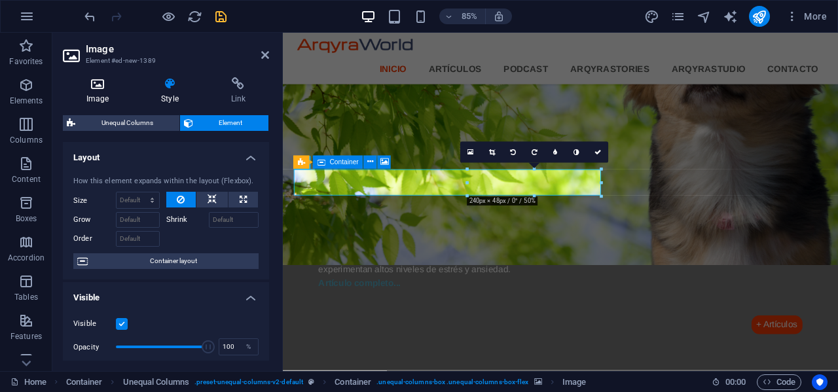
drag, startPoint x: 92, startPoint y: 82, endPoint x: 98, endPoint y: 86, distance: 7.6
click at [96, 84] on icon at bounding box center [97, 83] width 69 height 13
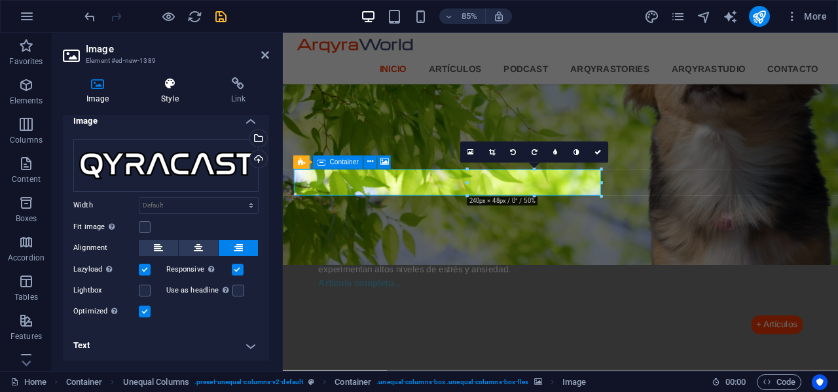
click at [172, 82] on icon at bounding box center [169, 83] width 64 height 13
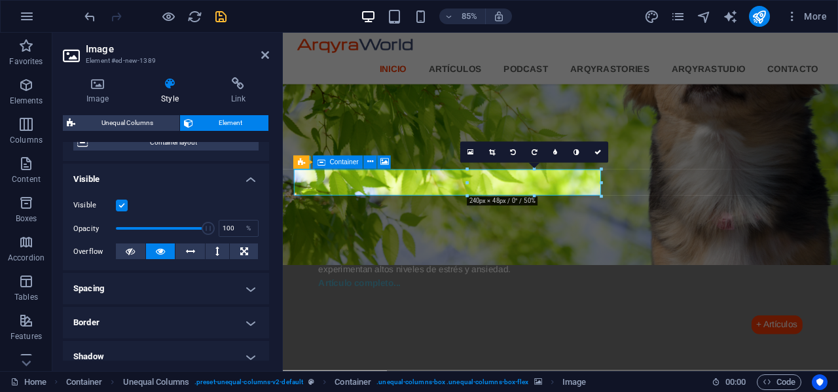
scroll to position [131, 0]
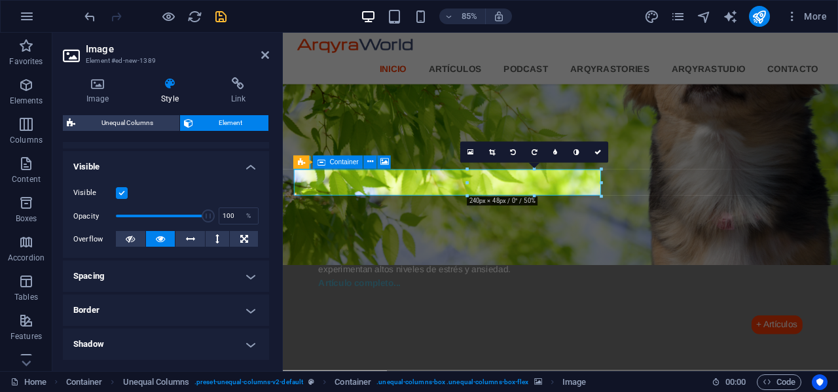
click at [196, 277] on h4 "Spacing" at bounding box center [166, 276] width 206 height 31
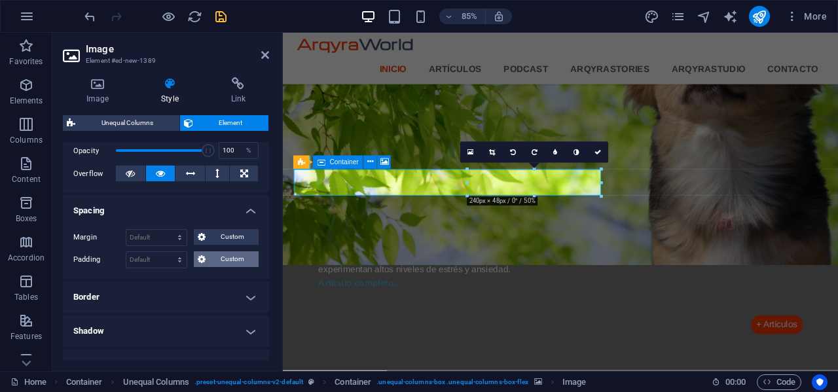
click at [218, 261] on span "Custom" at bounding box center [231, 259] width 45 height 16
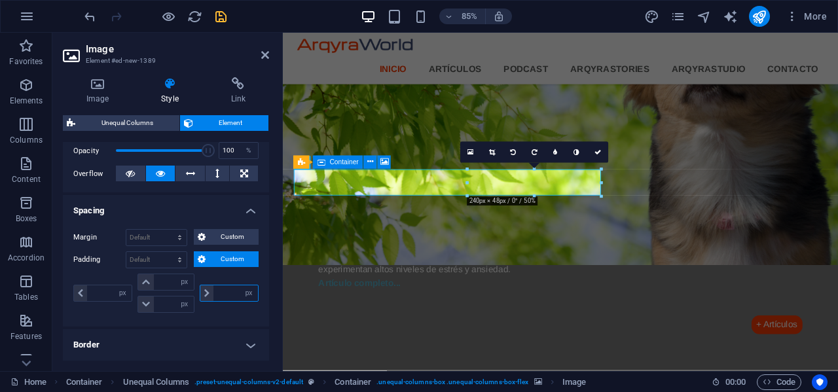
click at [230, 294] on input "number" at bounding box center [235, 293] width 45 height 16
type input "10"
type input "0"
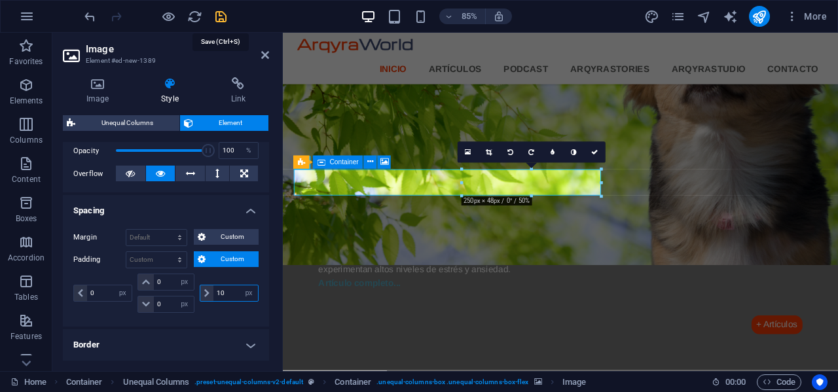
type input "10"
click at [223, 14] on icon "save" at bounding box center [220, 16] width 15 height 15
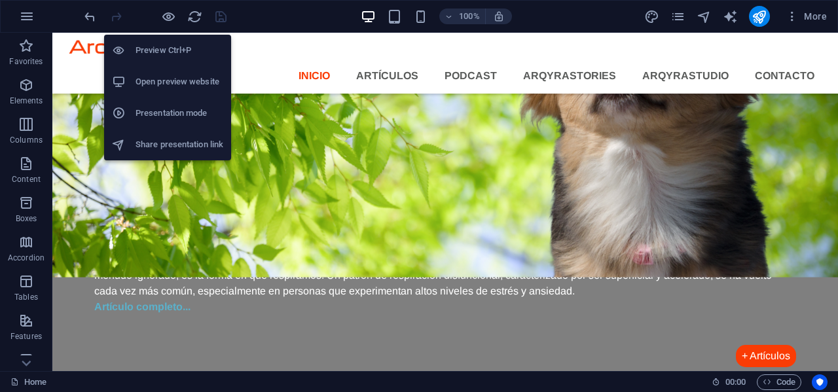
click at [164, 81] on h6 "Open preview website" at bounding box center [180, 82] width 88 height 16
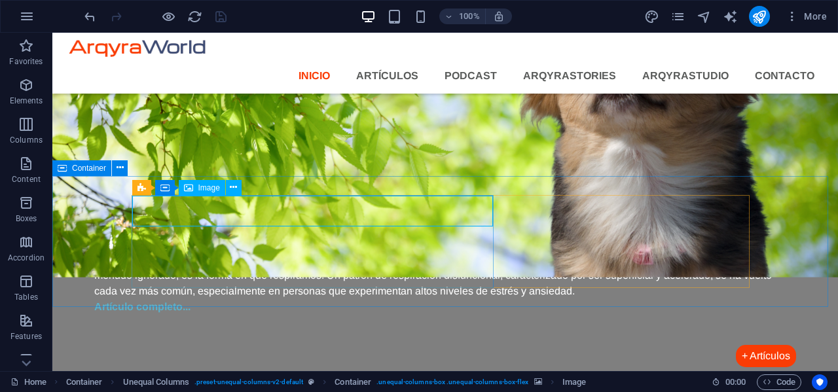
click at [215, 187] on span "Image" at bounding box center [209, 188] width 22 height 8
select select "px"
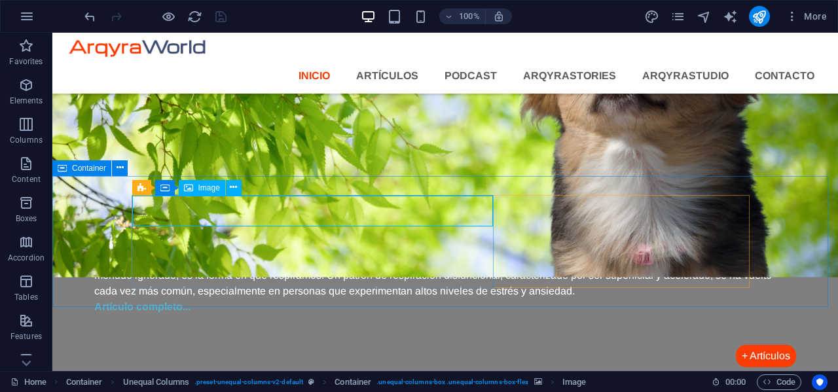
select select "px"
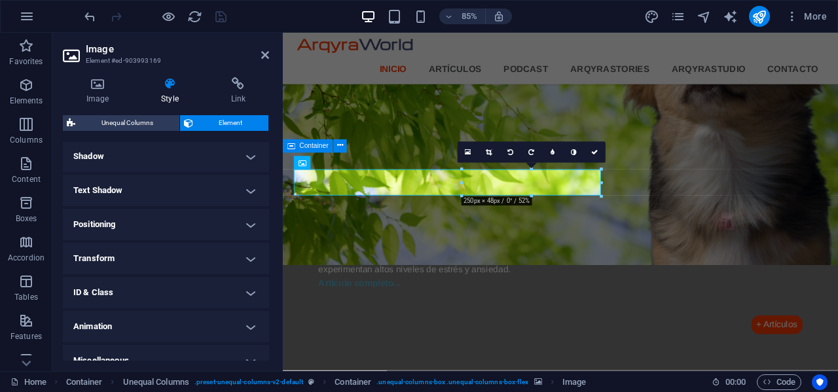
scroll to position [435, 0]
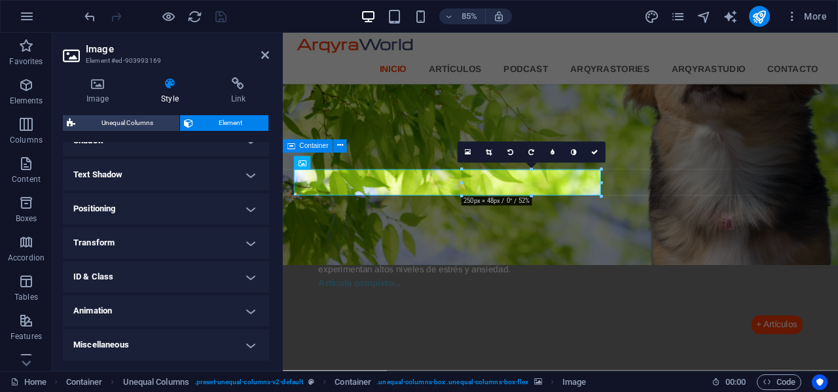
click at [181, 242] on h4 "Transform" at bounding box center [166, 242] width 206 height 31
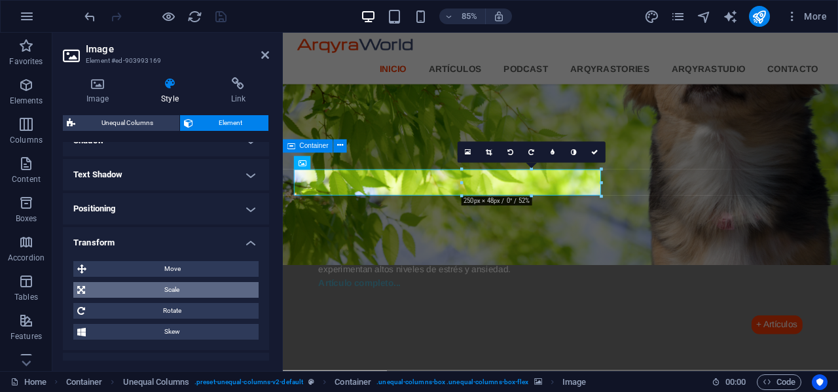
click at [179, 292] on span "Scale" at bounding box center [172, 290] width 166 height 16
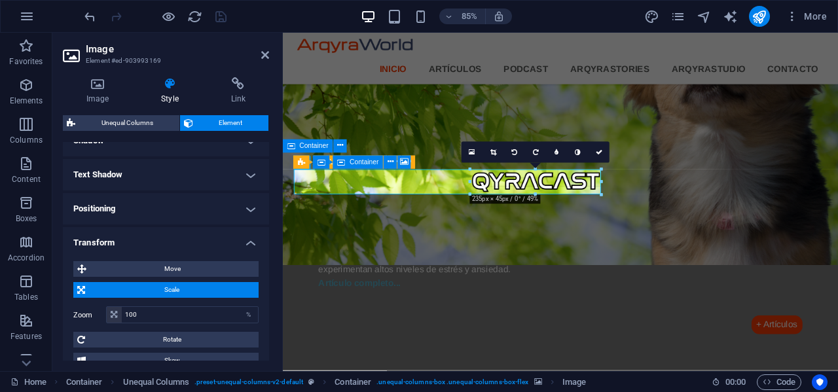
drag, startPoint x: 602, startPoint y: 194, endPoint x: 588, endPoint y: 195, distance: 13.8
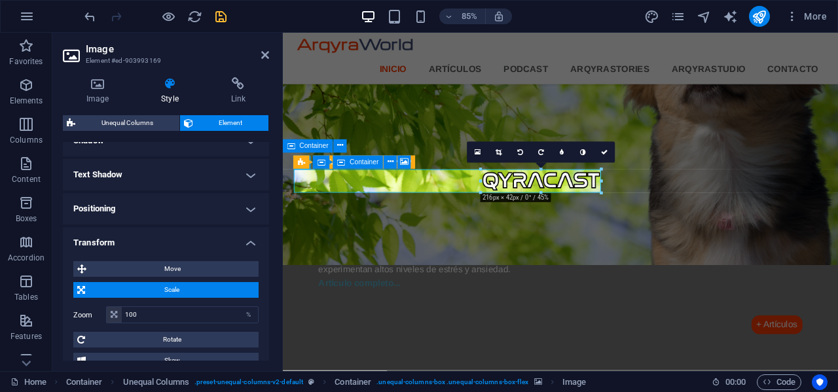
drag, startPoint x: 601, startPoint y: 194, endPoint x: 587, endPoint y: 183, distance: 18.2
click at [605, 149] on icon at bounding box center [603, 152] width 7 height 7
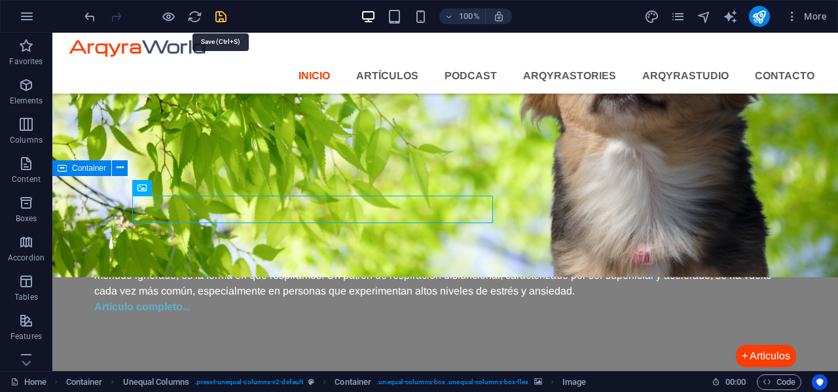
click at [221, 10] on icon "save" at bounding box center [220, 16] width 15 height 15
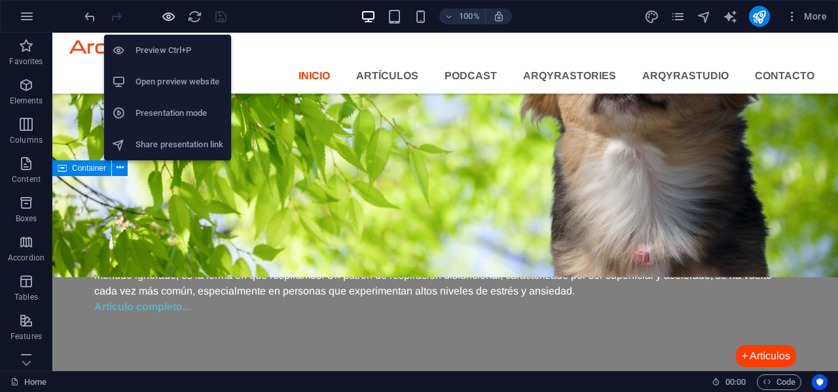
click at [170, 16] on icon "button" at bounding box center [168, 16] width 15 height 15
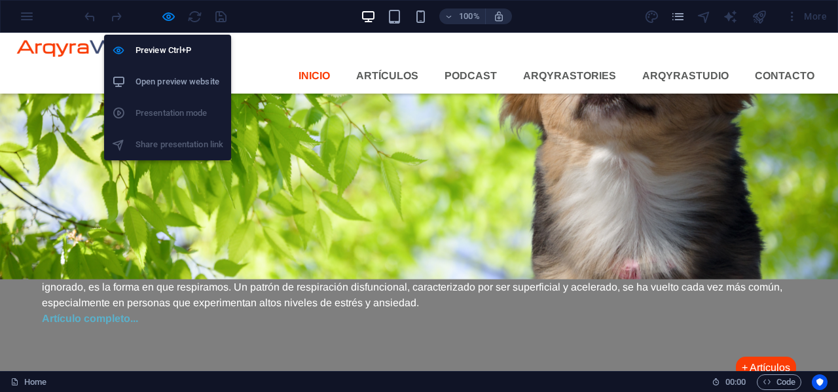
click at [168, 81] on h6 "Open preview website" at bounding box center [180, 82] width 88 height 16
click at [173, 13] on icon "button" at bounding box center [168, 16] width 15 height 15
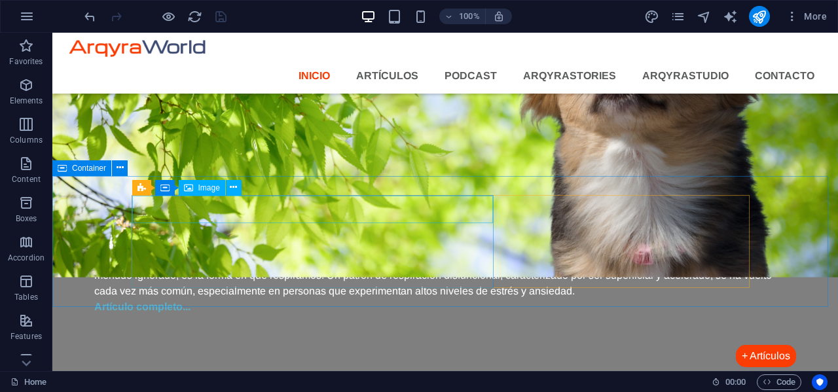
click at [213, 187] on span "Image" at bounding box center [209, 188] width 22 height 8
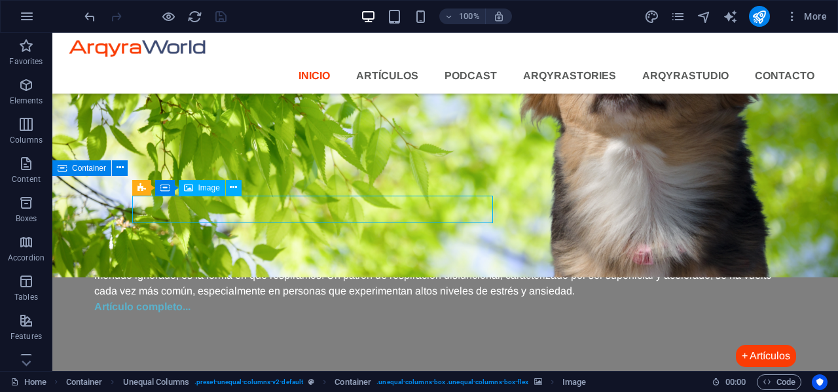
click at [213, 187] on span "Image" at bounding box center [209, 188] width 22 height 8
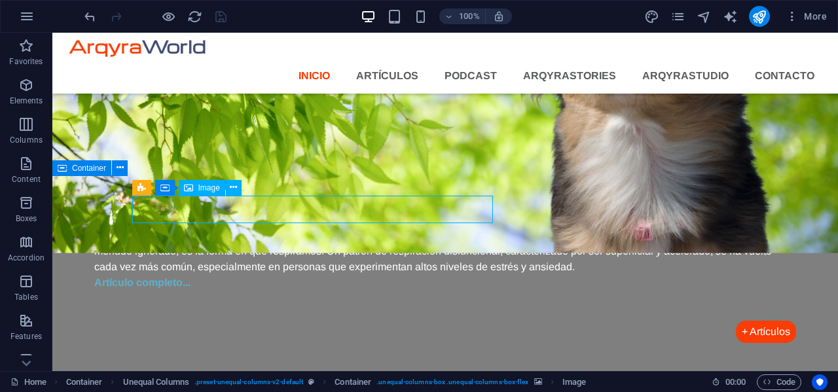
select select "px"
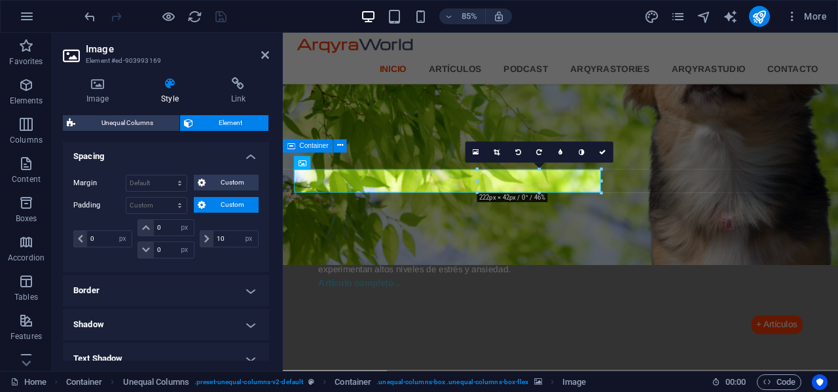
scroll to position [262, 0]
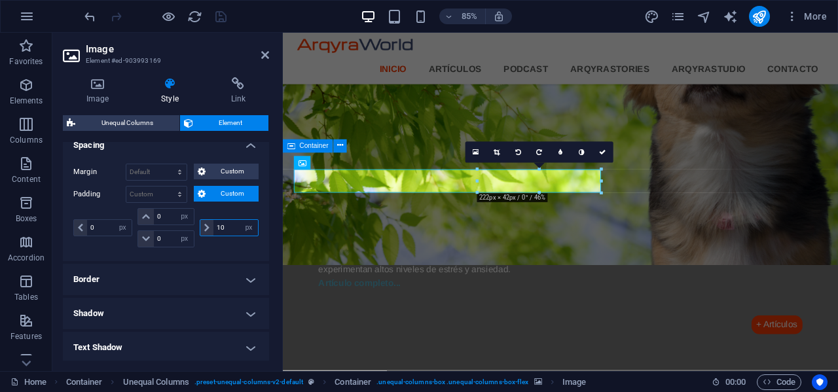
click at [230, 228] on input "10" at bounding box center [235, 228] width 45 height 16
type input "15"
click at [168, 209] on input "0" at bounding box center [173, 217] width 39 height 16
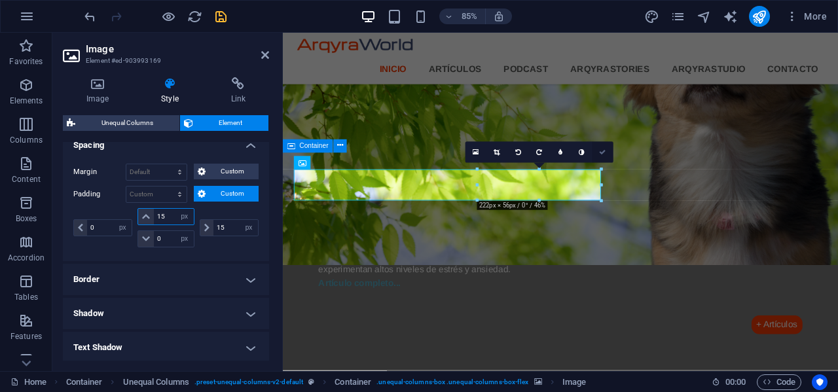
type input "15"
click at [604, 154] on icon at bounding box center [603, 152] width 7 height 7
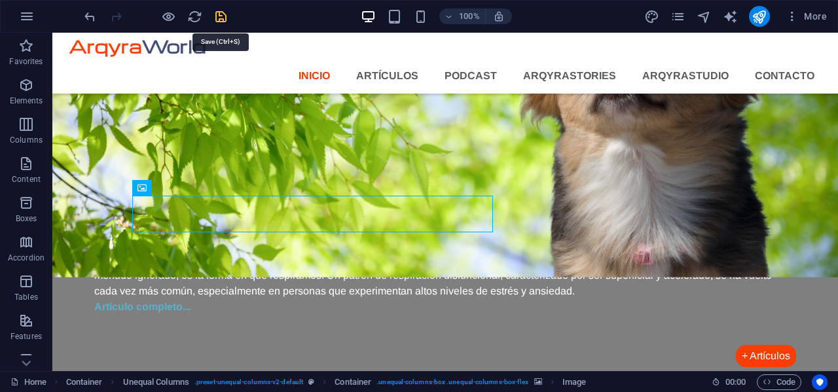
click at [223, 10] on icon "save" at bounding box center [220, 16] width 15 height 15
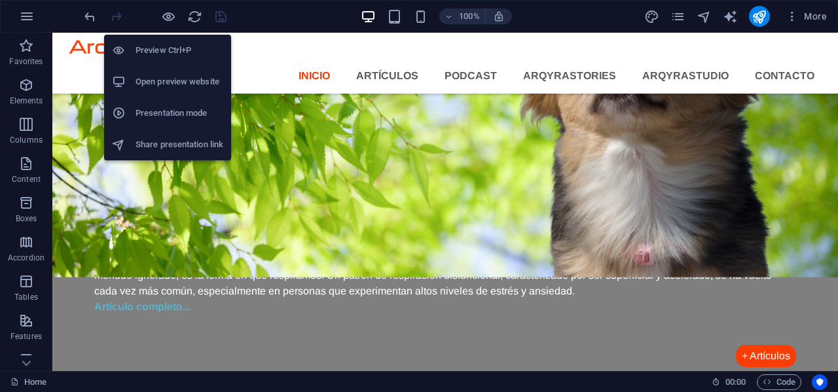
click at [157, 75] on h6 "Open preview website" at bounding box center [180, 82] width 88 height 16
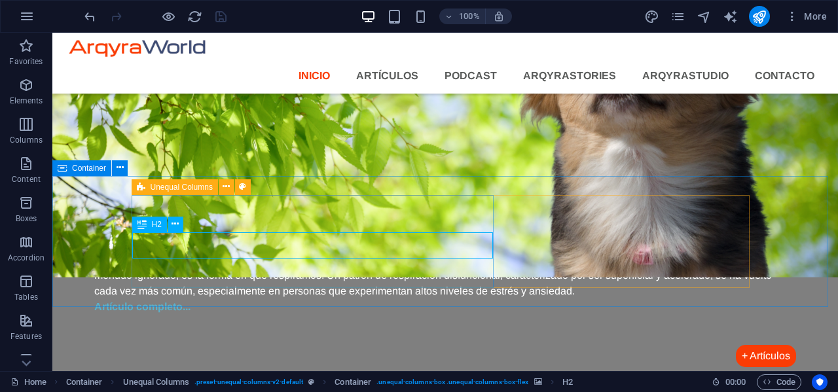
click at [160, 223] on span "H2" at bounding box center [157, 225] width 10 height 8
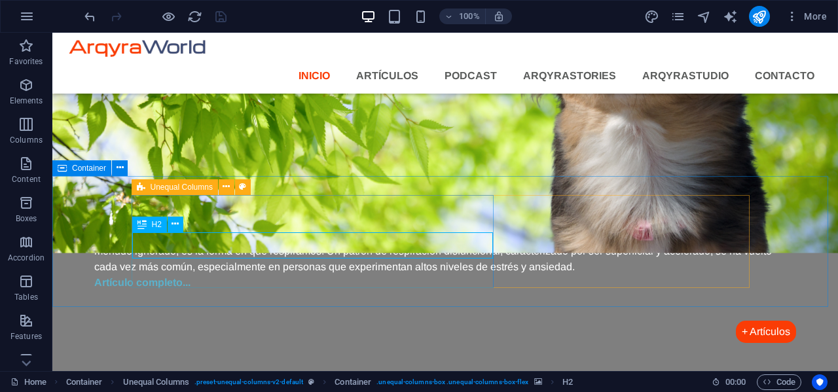
select select "px"
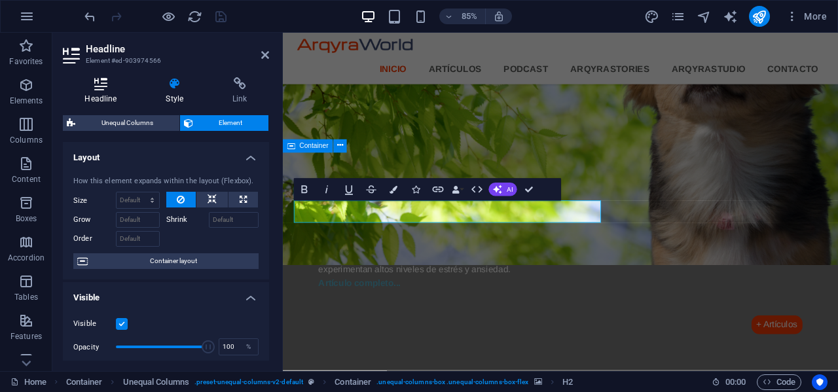
click at [96, 88] on icon at bounding box center [101, 83] width 76 height 13
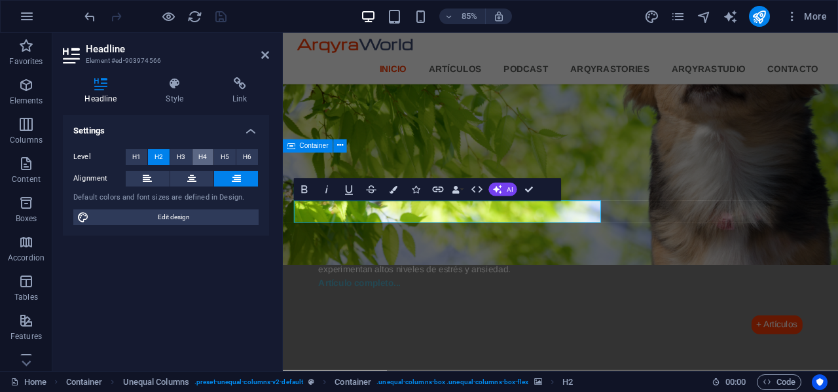
click at [200, 158] on span "H4" at bounding box center [202, 157] width 9 height 16
click at [180, 158] on span "H3" at bounding box center [181, 157] width 9 height 16
click at [200, 159] on span "H4" at bounding box center [202, 157] width 9 height 16
click at [173, 88] on icon at bounding box center [175, 83] width 62 height 13
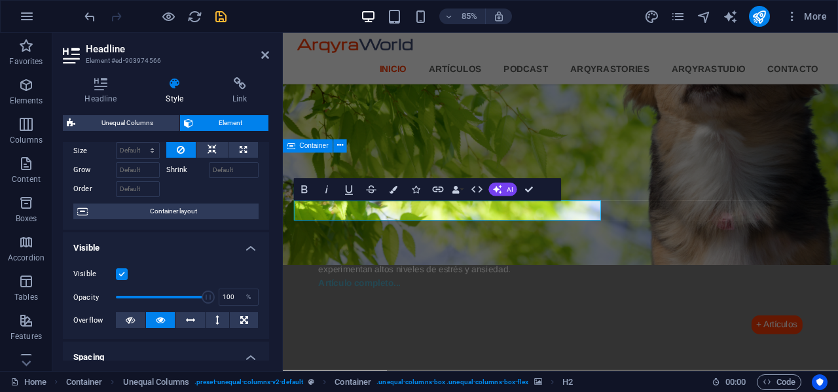
scroll to position [0, 0]
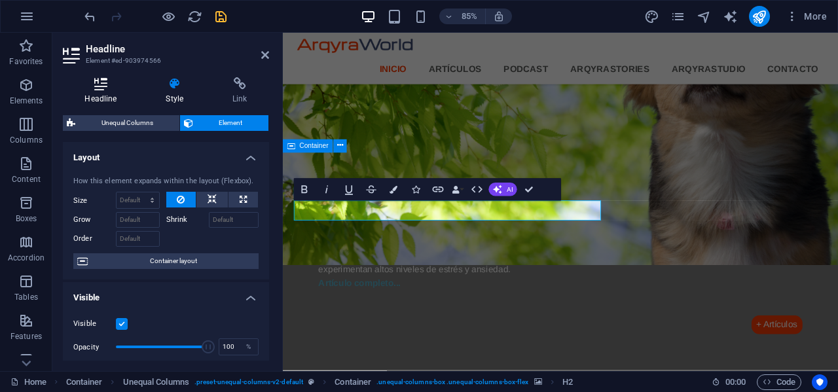
click at [103, 81] on icon at bounding box center [101, 83] width 76 height 13
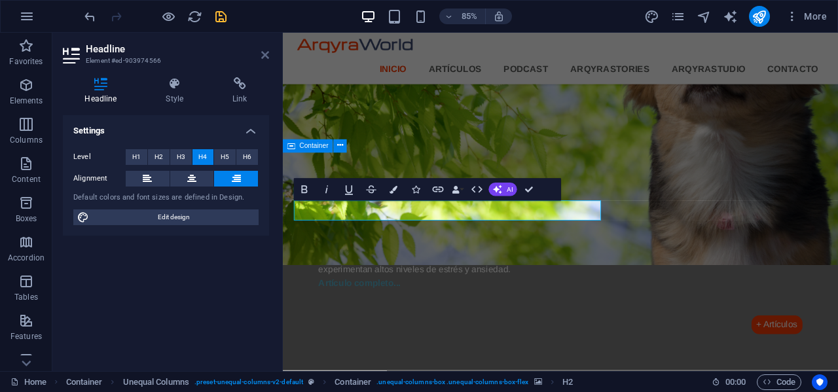
click at [267, 56] on icon at bounding box center [265, 55] width 8 height 10
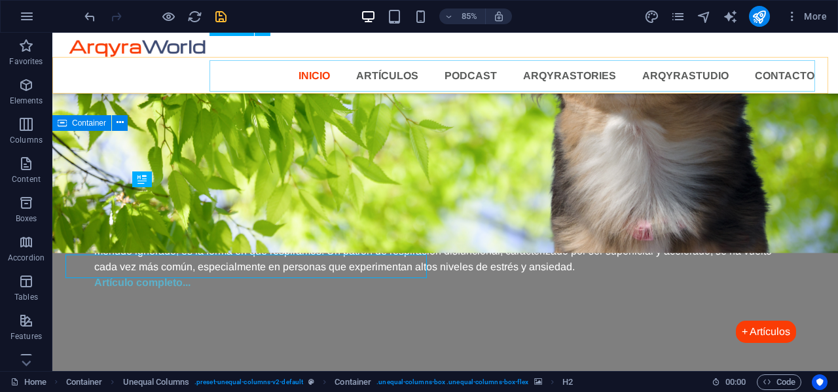
scroll to position [1185, 0]
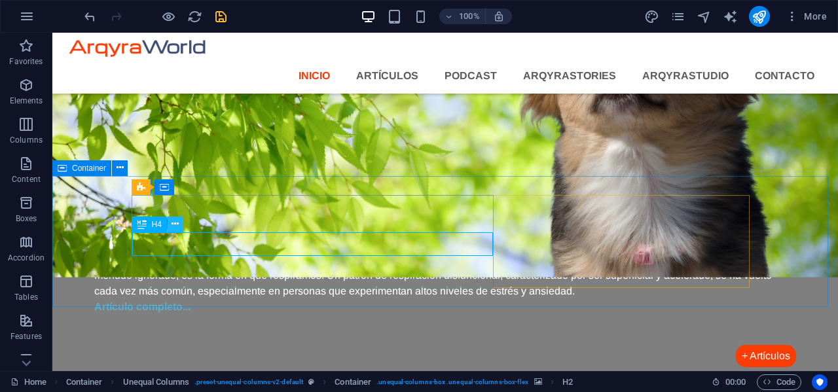
click at [176, 224] on icon at bounding box center [175, 224] width 7 height 14
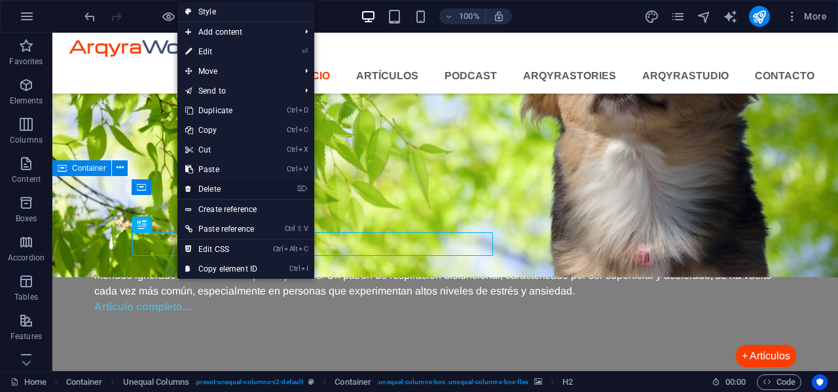
click at [215, 190] on link "⌦ Delete" at bounding box center [221, 189] width 88 height 20
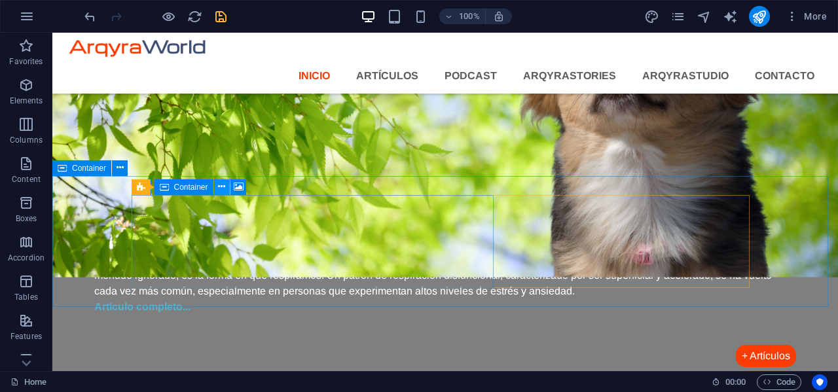
click at [224, 185] on icon at bounding box center [221, 187] width 7 height 14
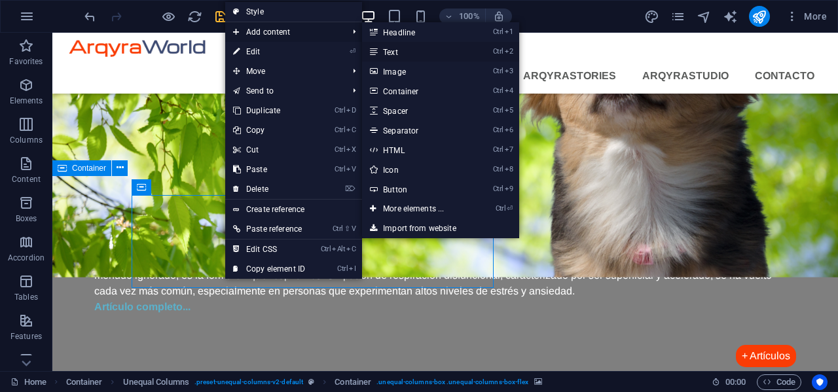
click at [393, 50] on link "Ctrl 2 Text" at bounding box center [416, 52] width 108 height 20
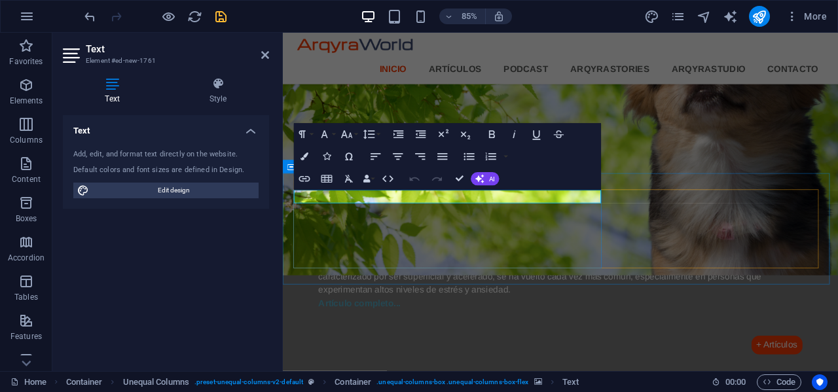
drag, startPoint x: 412, startPoint y: 222, endPoint x: 294, endPoint y: 223, distance: 117.8
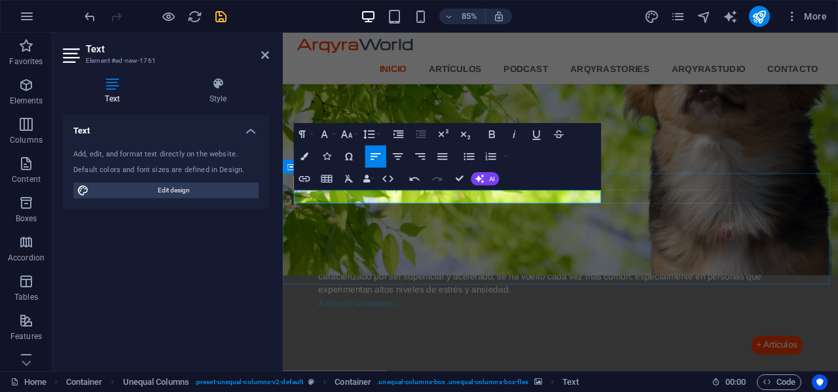
click at [303, 160] on icon "button" at bounding box center [304, 157] width 8 height 8
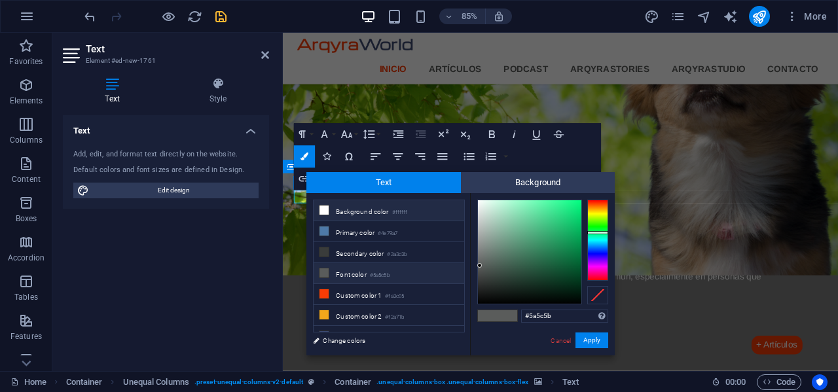
click at [361, 210] on li "Background color #ffffff" at bounding box center [389, 210] width 151 height 21
type input "#ffffff"
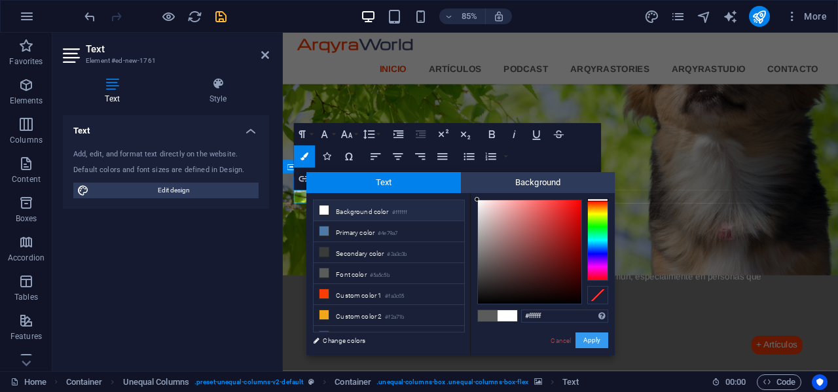
click at [599, 336] on button "Apply" at bounding box center [591, 341] width 33 height 16
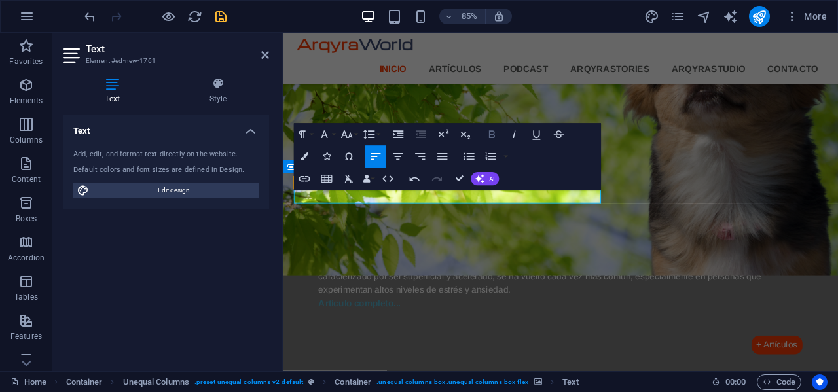
click at [492, 137] on icon "button" at bounding box center [492, 134] width 13 height 13
click at [354, 137] on icon "button" at bounding box center [346, 134] width 13 height 13
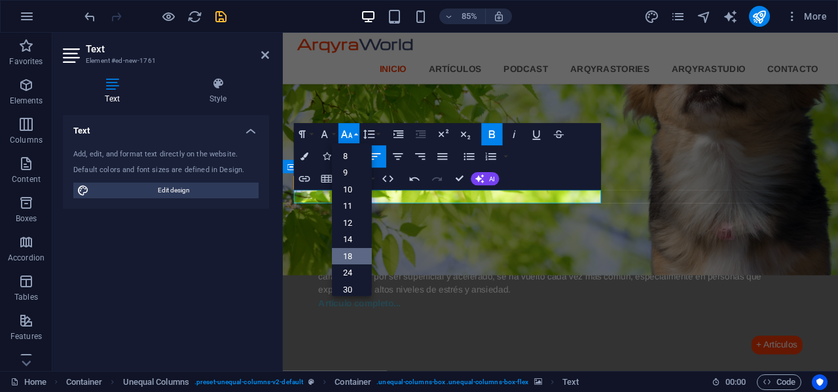
click at [349, 257] on link "18" at bounding box center [352, 256] width 40 height 17
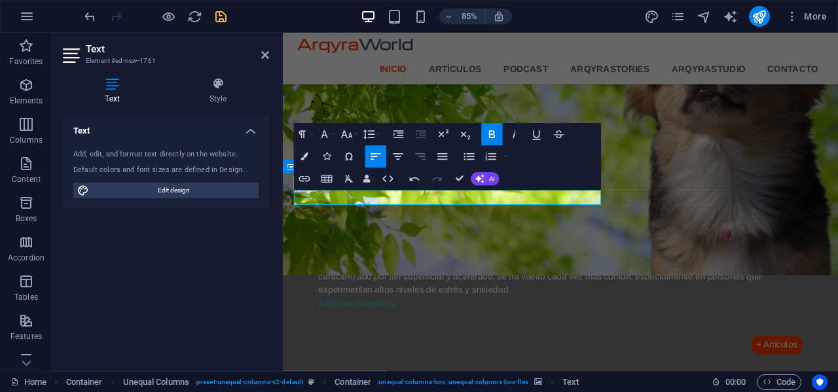
click at [419, 154] on icon "button" at bounding box center [421, 156] width 10 height 7
click at [355, 136] on button "Font Size" at bounding box center [348, 135] width 21 height 22
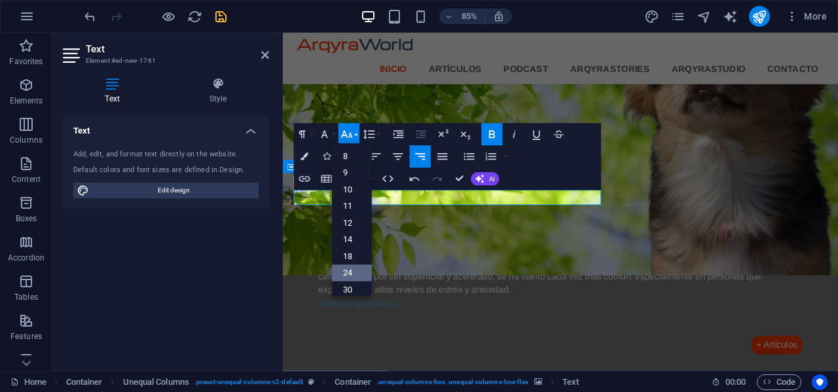
click at [355, 274] on link "24" at bounding box center [352, 272] width 40 height 17
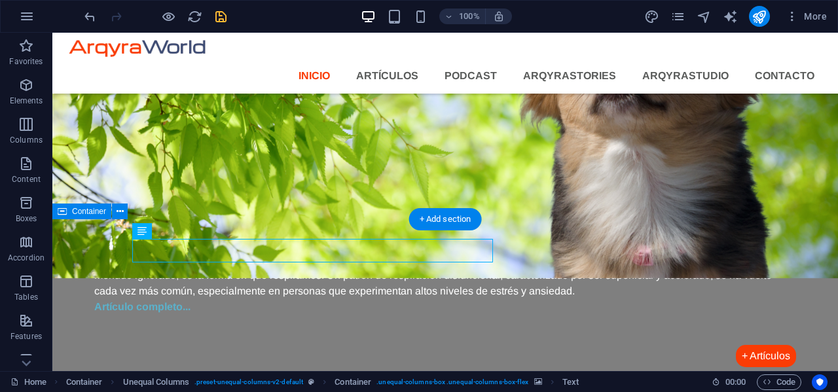
scroll to position [1141, 0]
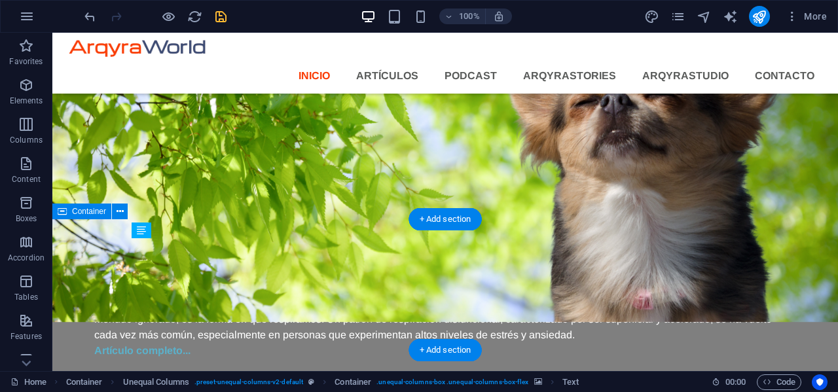
drag, startPoint x: 255, startPoint y: 263, endPoint x: 209, endPoint y: 285, distance: 50.4
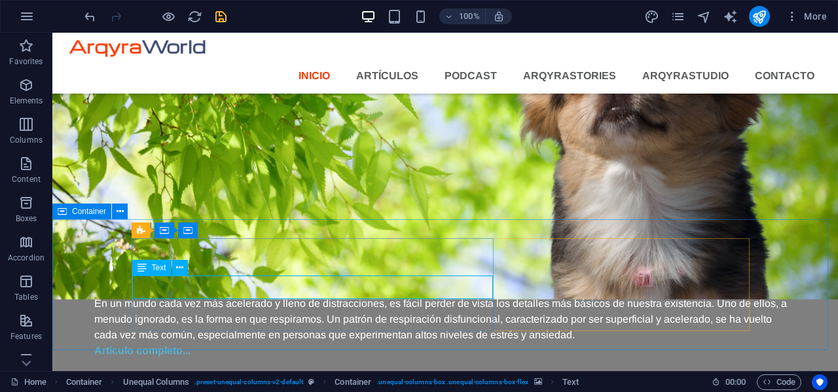
click at [159, 269] on span "Text" at bounding box center [159, 268] width 14 height 8
click at [159, 268] on span "Text" at bounding box center [159, 268] width 14 height 8
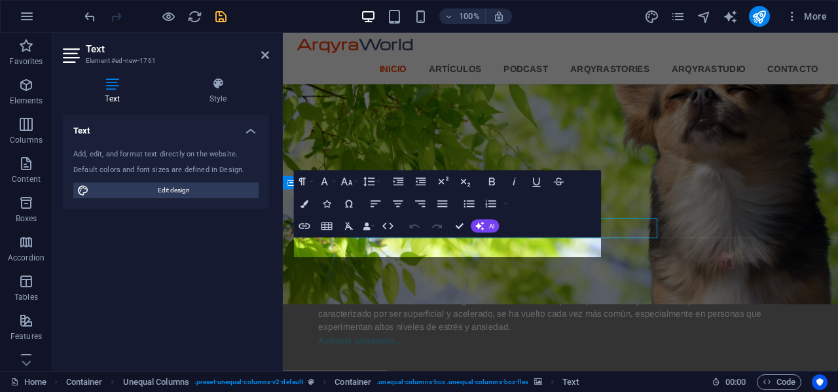
scroll to position [1165, 0]
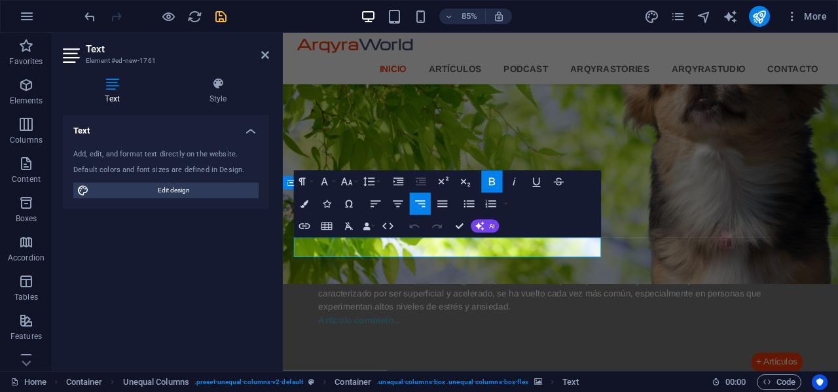
click at [110, 77] on div "Text Style Text Add, edit, and format text directly on the website. Default col…" at bounding box center [165, 219] width 227 height 304
click at [221, 92] on h4 "Style" at bounding box center [218, 90] width 102 height 27
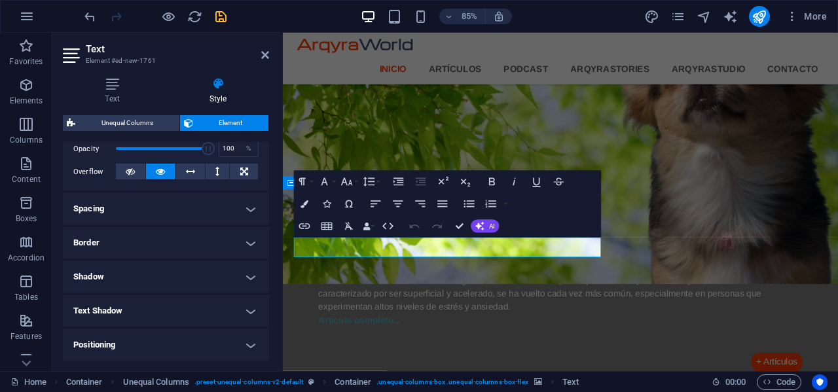
scroll to position [196, 0]
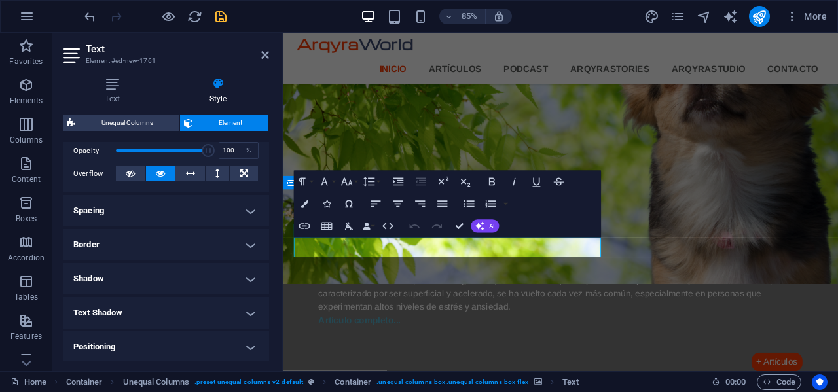
click at [198, 210] on h4 "Spacing" at bounding box center [166, 210] width 206 height 31
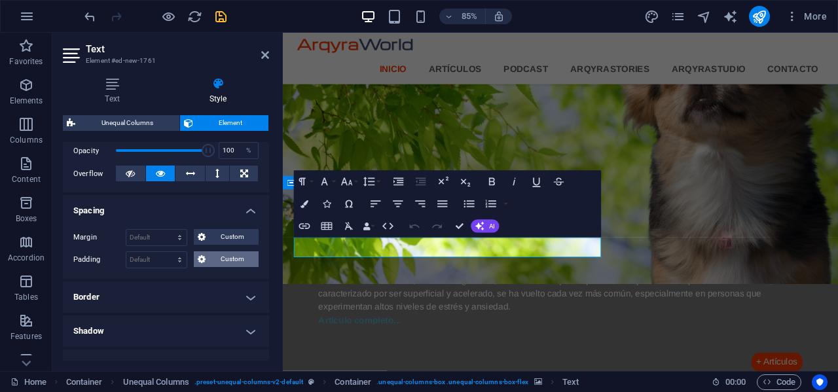
click at [230, 259] on span "Custom" at bounding box center [231, 259] width 45 height 16
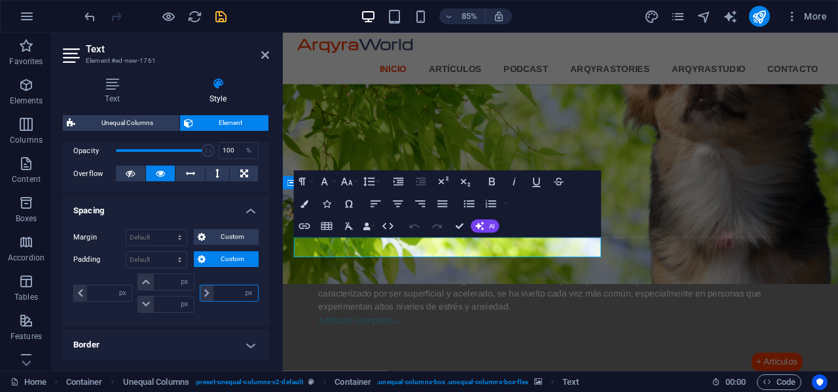
click at [230, 290] on input "number" at bounding box center [235, 293] width 45 height 16
type input "15"
type input "0"
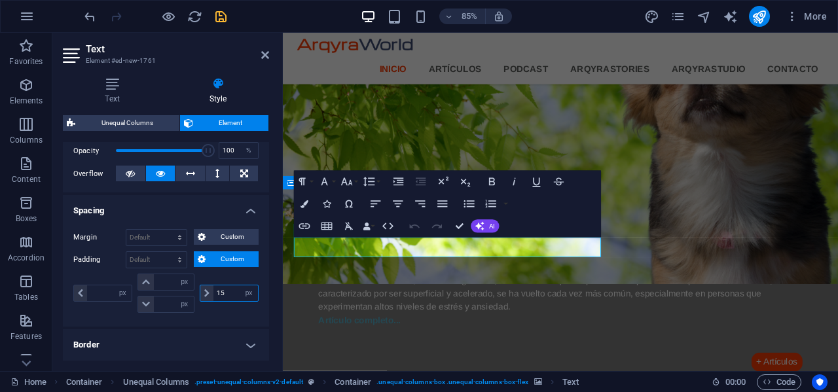
type input "0"
type input "15"
click at [226, 18] on icon "save" at bounding box center [220, 16] width 15 height 15
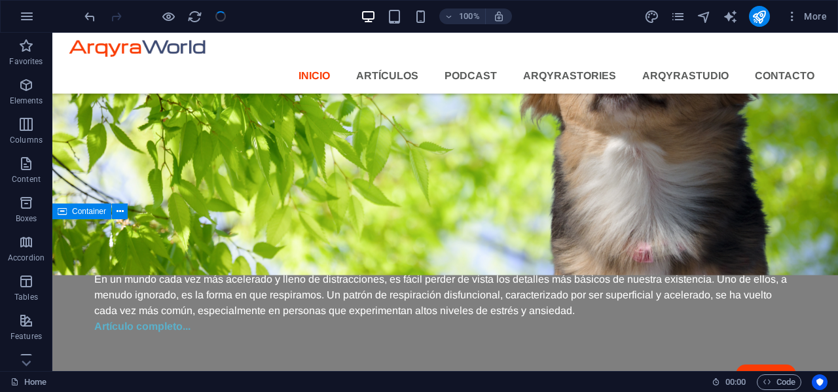
scroll to position [1141, 0]
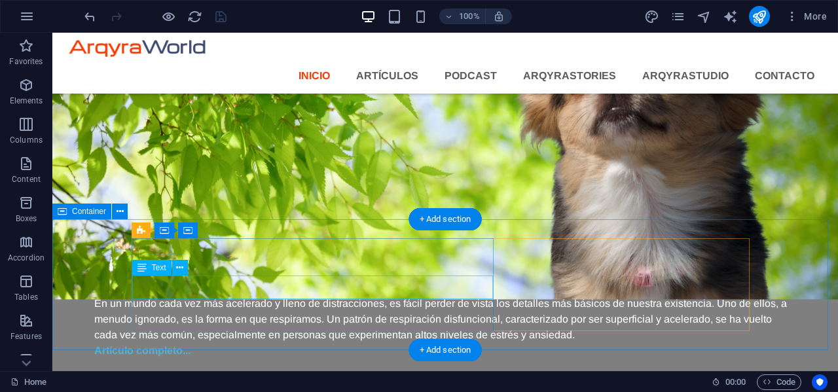
select select "px"
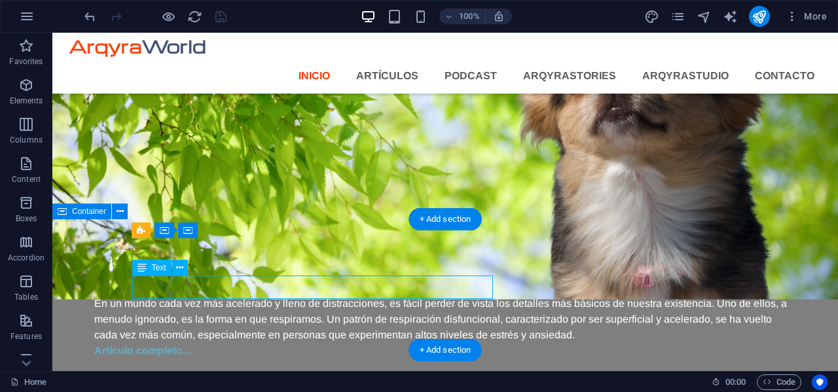
select select "px"
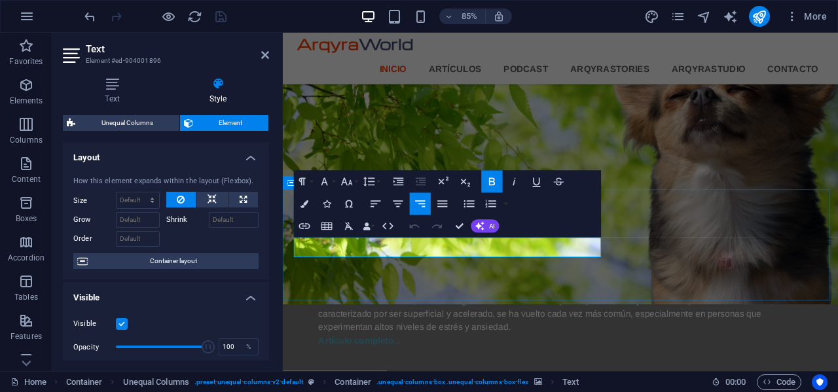
scroll to position [1165, 0]
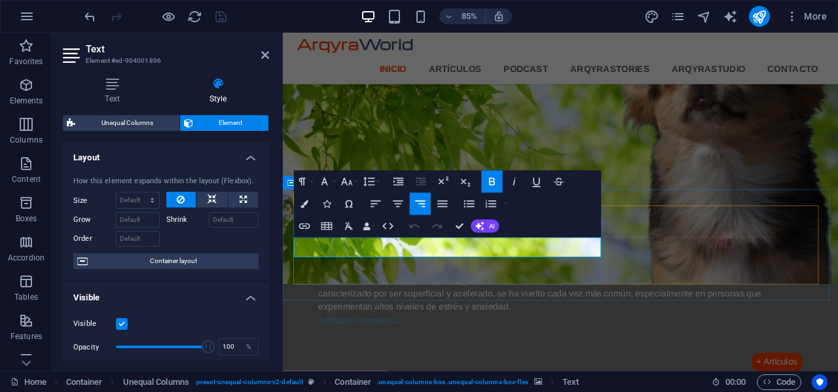
drag, startPoint x: 483, startPoint y: 283, endPoint x: 657, endPoint y: 291, distance: 174.3
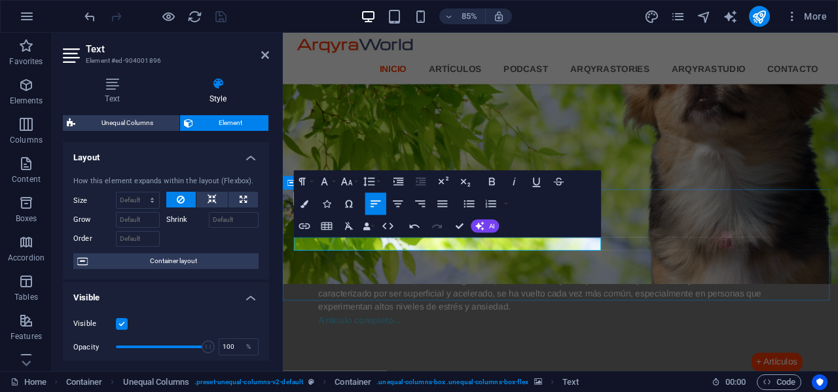
drag, startPoint x: 483, startPoint y: 282, endPoint x: 289, endPoint y: 297, distance: 195.1
click at [355, 181] on button "Font Size" at bounding box center [348, 182] width 21 height 22
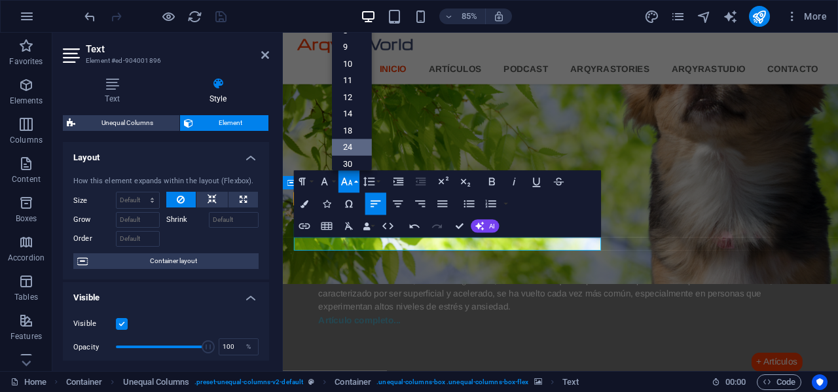
click at [354, 147] on link "24" at bounding box center [352, 147] width 40 height 17
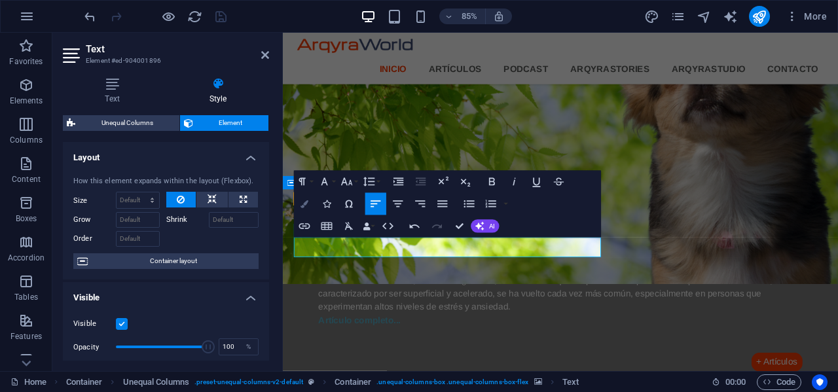
click at [304, 210] on button "Colors" at bounding box center [304, 204] width 21 height 22
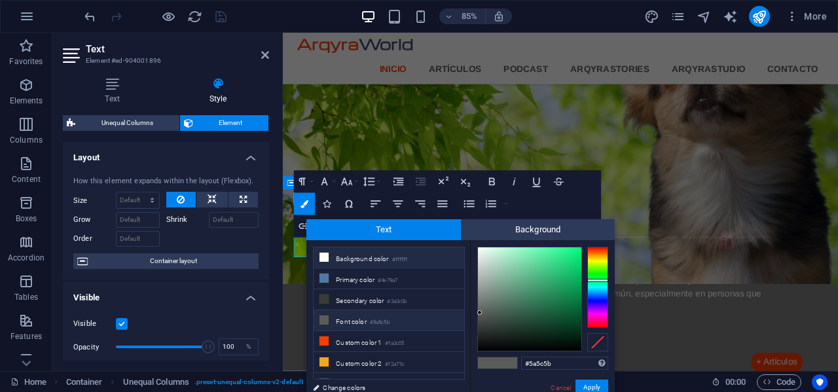
click at [352, 262] on li "Background color #ffffff" at bounding box center [389, 257] width 151 height 21
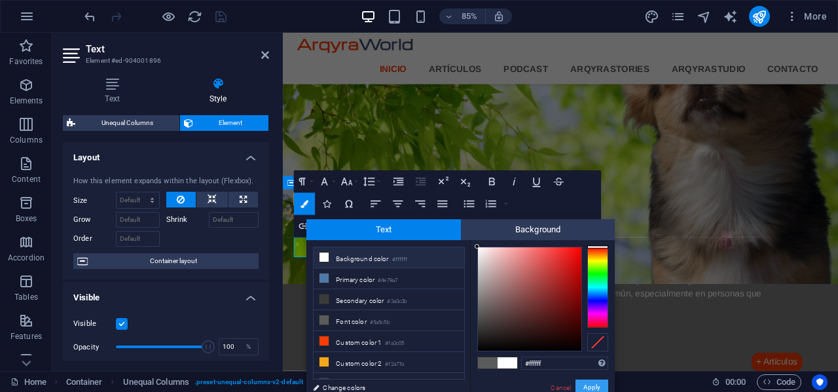
click at [592, 384] on button "Apply" at bounding box center [591, 388] width 33 height 16
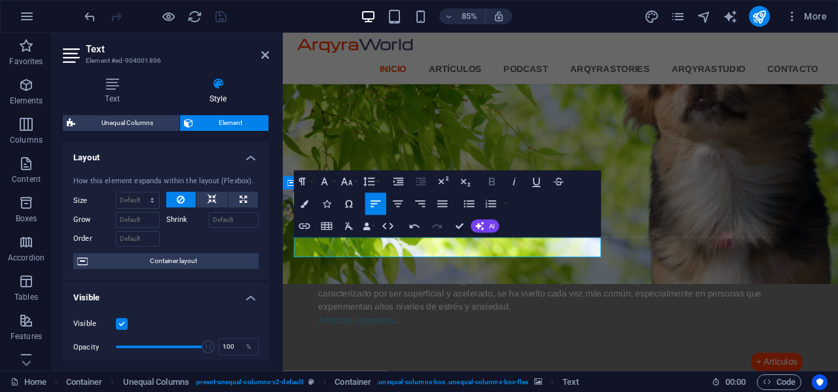
click at [494, 179] on icon "button" at bounding box center [492, 182] width 6 height 8
click at [423, 201] on icon "button" at bounding box center [421, 204] width 10 height 7
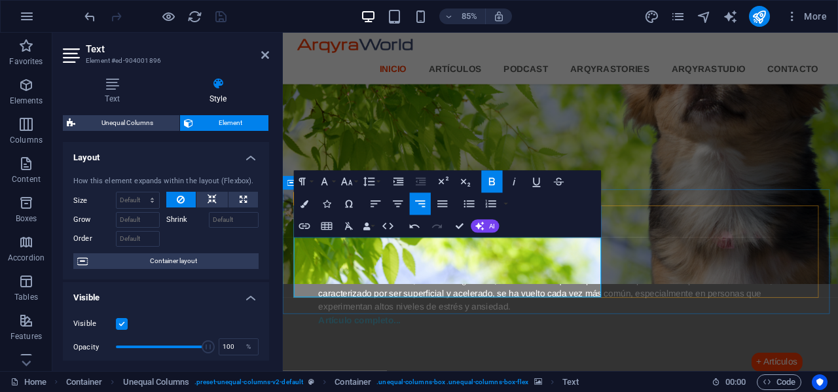
drag, startPoint x: 647, startPoint y: 335, endPoint x: 530, endPoint y: 292, distance: 124.1
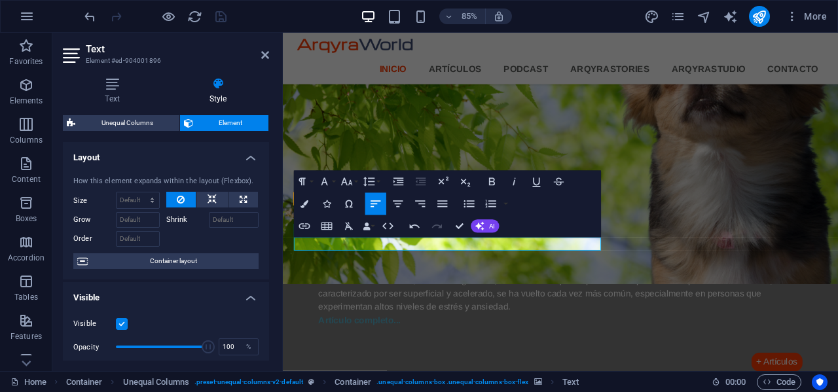
drag, startPoint x: 397, startPoint y: 282, endPoint x: 556, endPoint y: 269, distance: 160.3
click at [351, 181] on icon "button" at bounding box center [346, 181] width 13 height 13
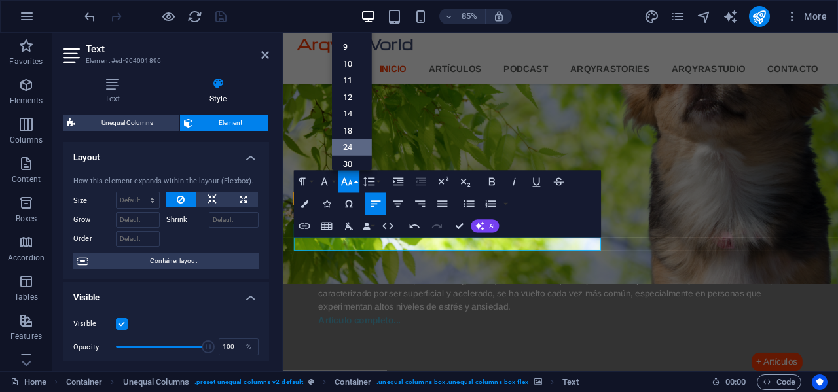
click at [351, 148] on link "24" at bounding box center [352, 147] width 40 height 17
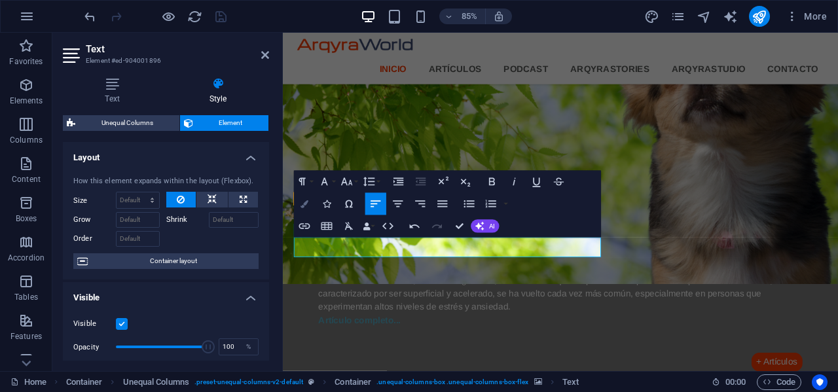
click at [305, 205] on icon "button" at bounding box center [304, 204] width 8 height 8
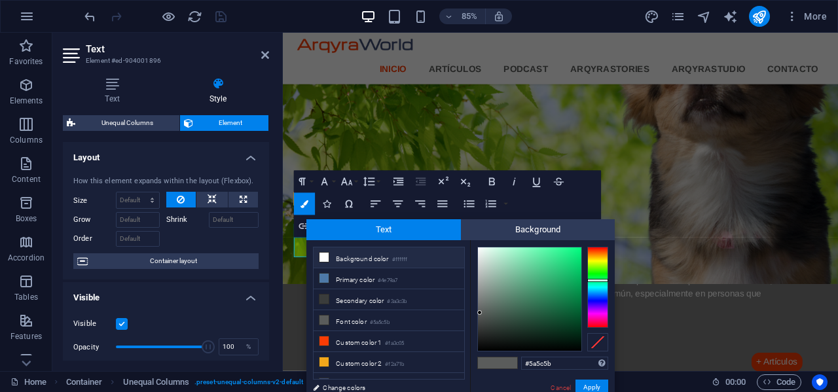
click at [336, 255] on li "Background color #ffffff" at bounding box center [389, 257] width 151 height 21
type input "#ffffff"
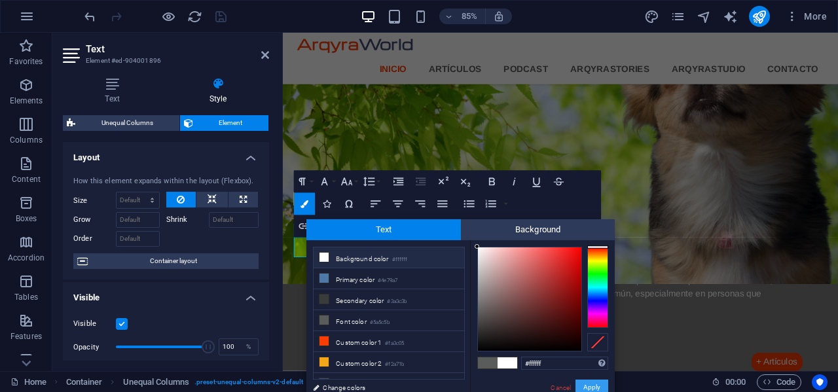
click at [588, 383] on button "Apply" at bounding box center [591, 388] width 33 height 16
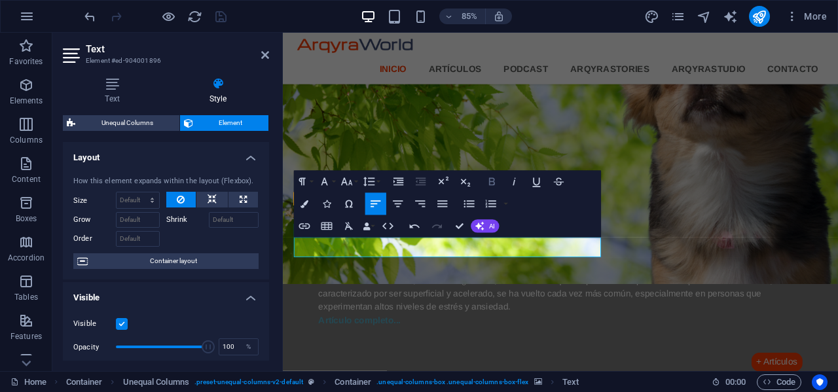
click at [491, 180] on icon "button" at bounding box center [492, 181] width 13 height 13
click at [418, 207] on icon "button" at bounding box center [420, 204] width 13 height 13
